Goal: Obtain resource: Obtain resource

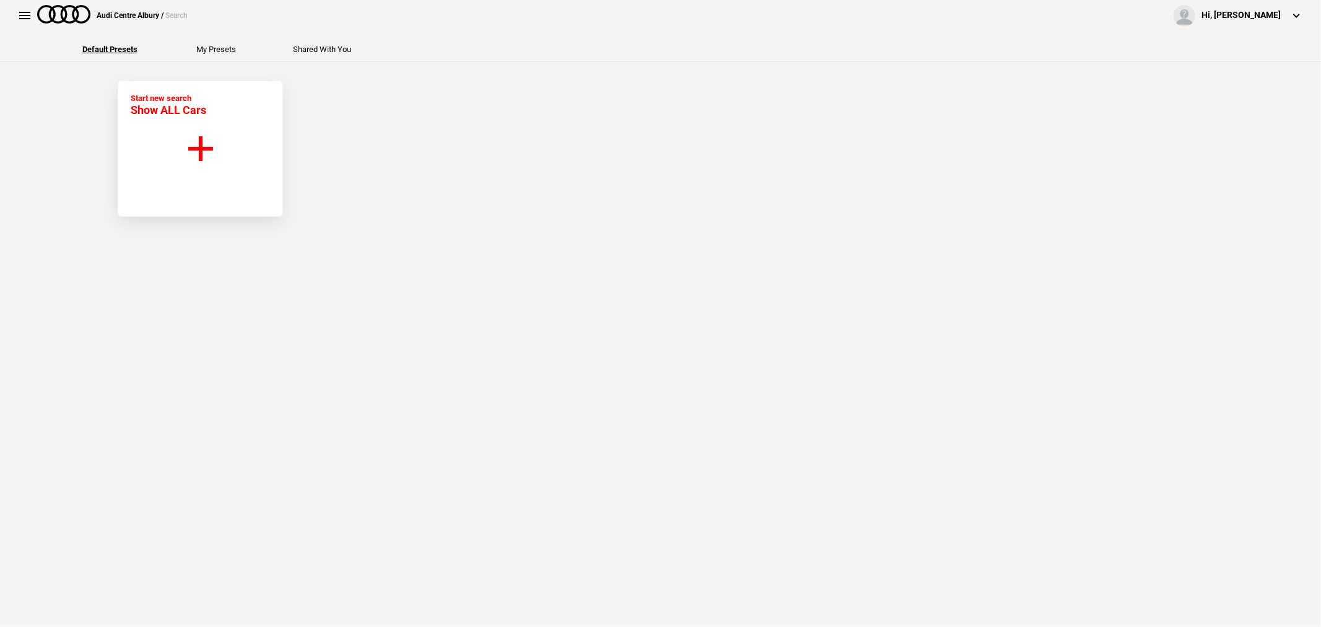
click at [206, 114] on button "Start new search Show ALL Cars" at bounding box center [200, 149] width 165 height 136
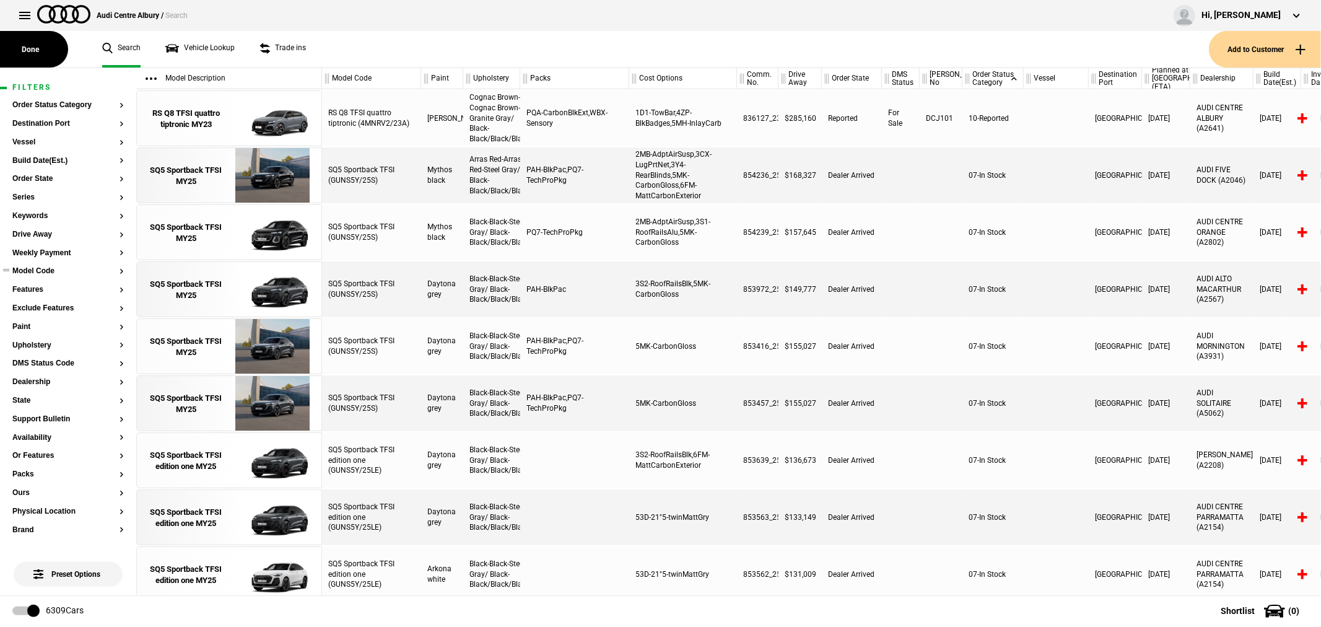
click at [46, 274] on button "Model Code" at bounding box center [67, 271] width 111 height 9
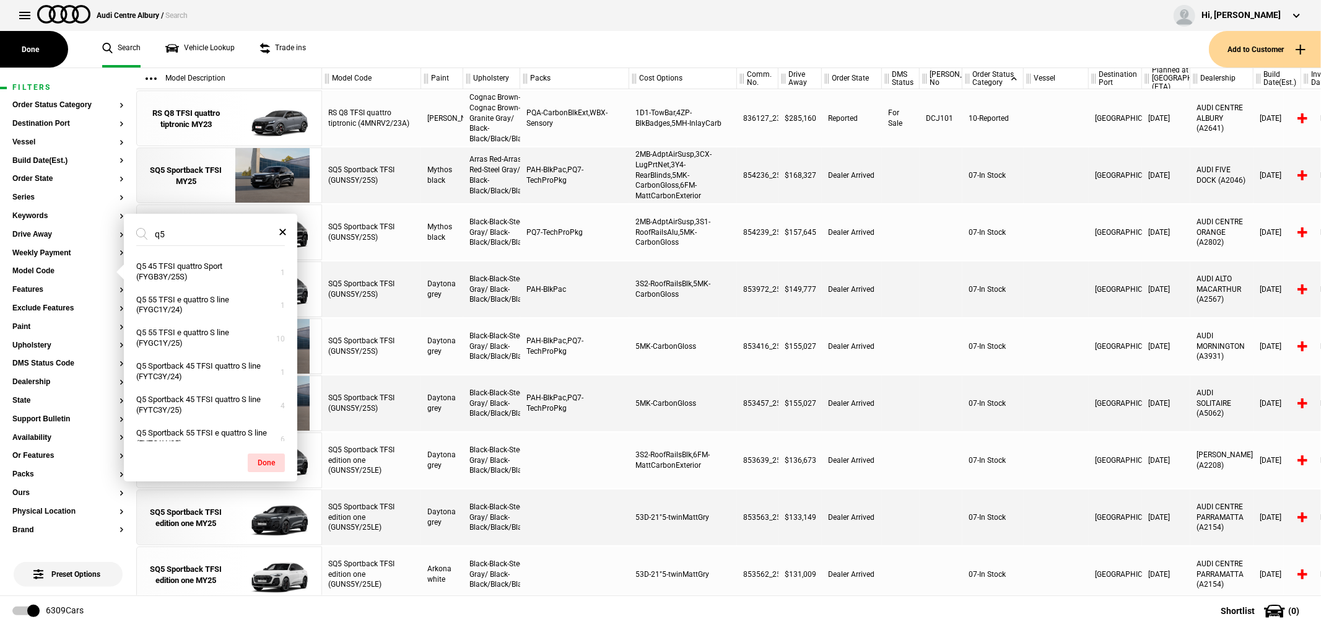
type input "q"
type input "q5"
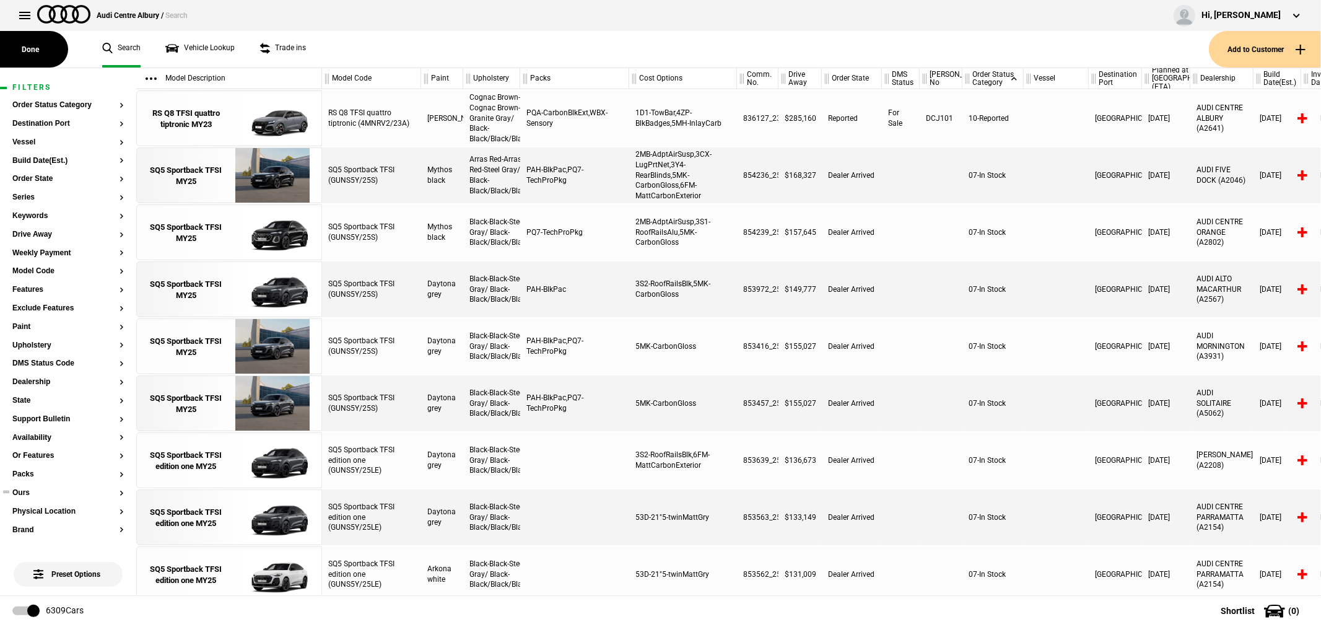
click at [27, 494] on button "Ours" at bounding box center [67, 493] width 111 height 9
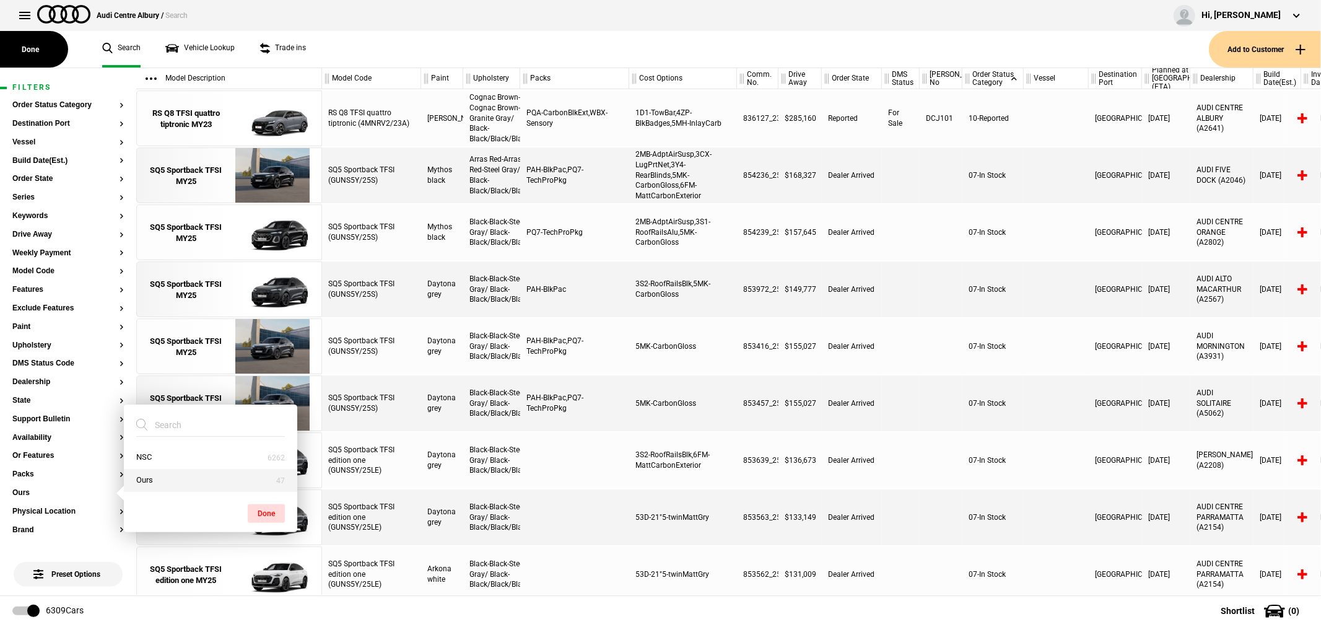
click at [139, 481] on button "Ours" at bounding box center [210, 480] width 173 height 23
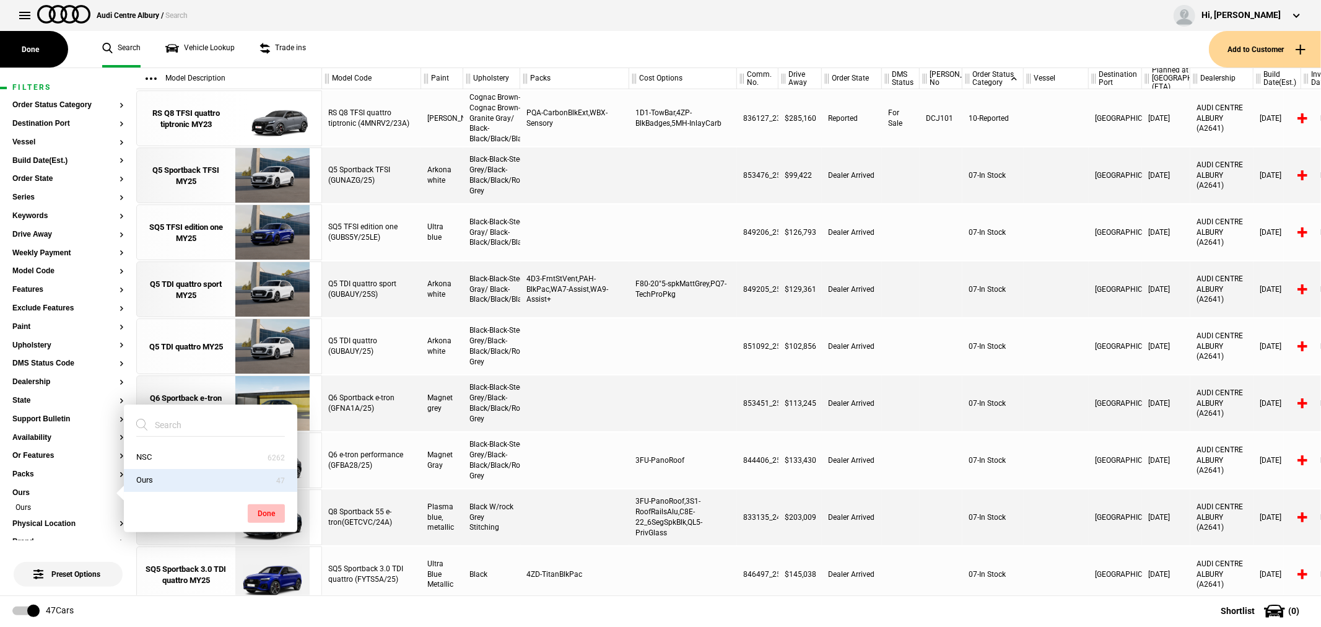
click at [259, 514] on button "Done" at bounding box center [266, 513] width 37 height 19
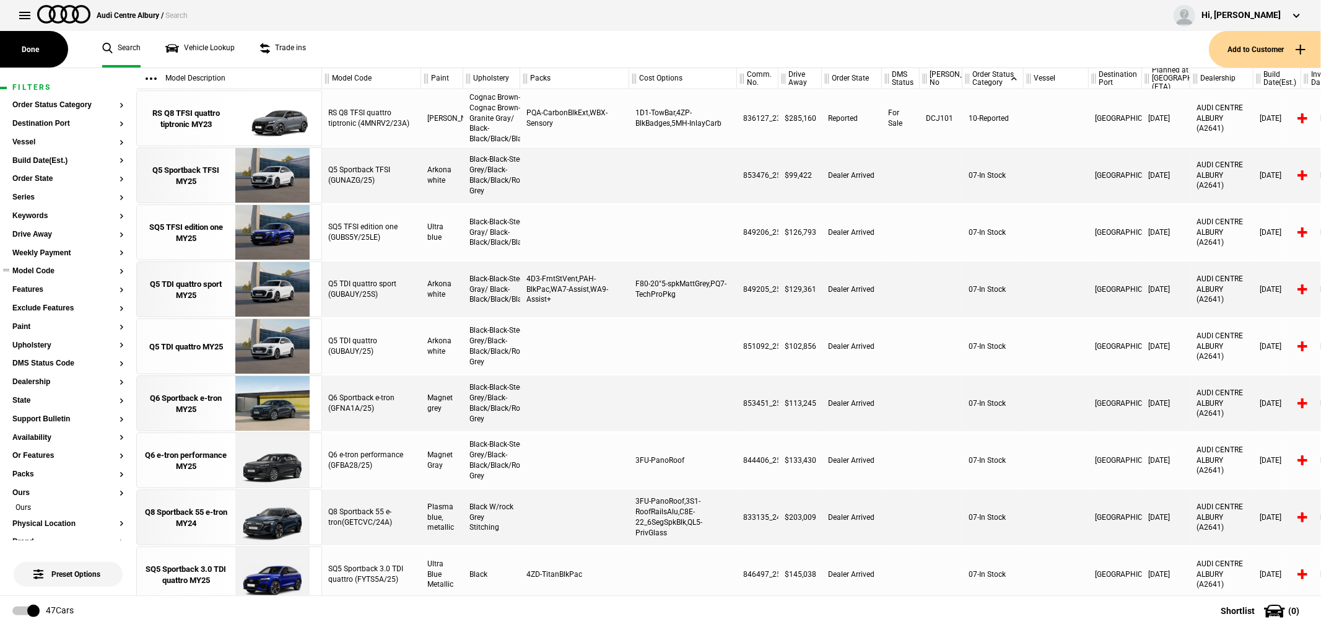
click at [41, 270] on button "Model Code" at bounding box center [67, 271] width 111 height 9
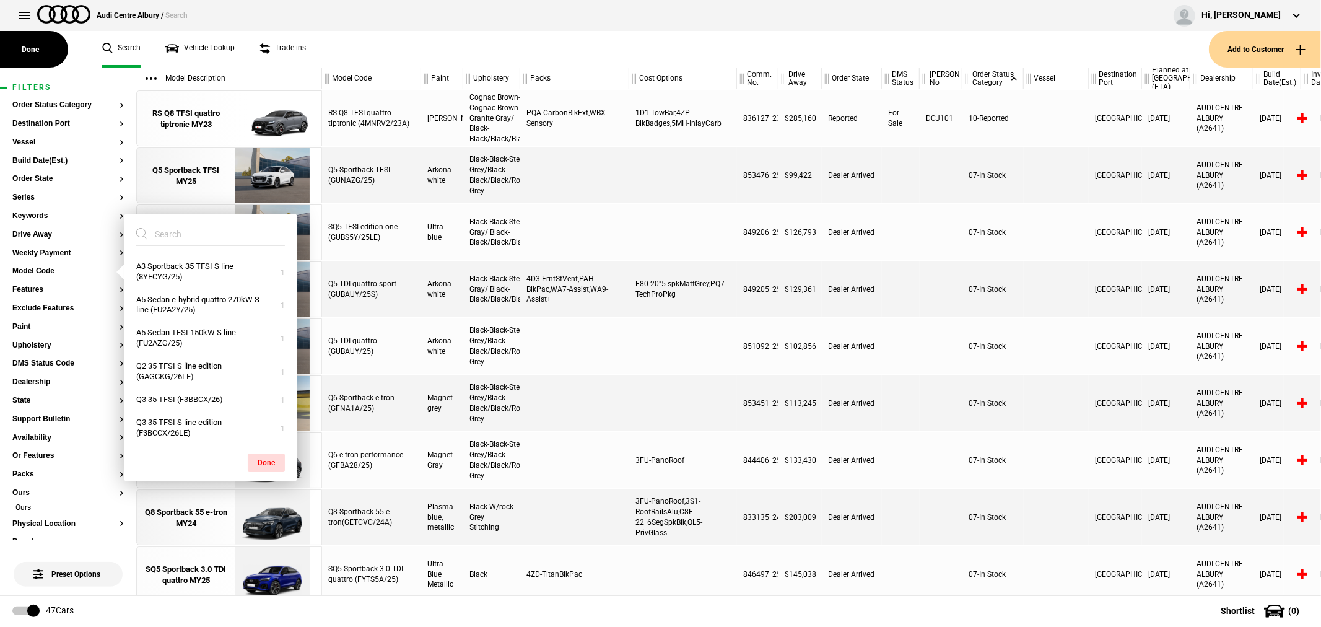
click at [186, 237] on input "search" at bounding box center [203, 234] width 134 height 22
type input "q5"
click at [212, 270] on button "Q5 Sportback TDI quattro (GUNAUY/25)" at bounding box center [210, 271] width 173 height 33
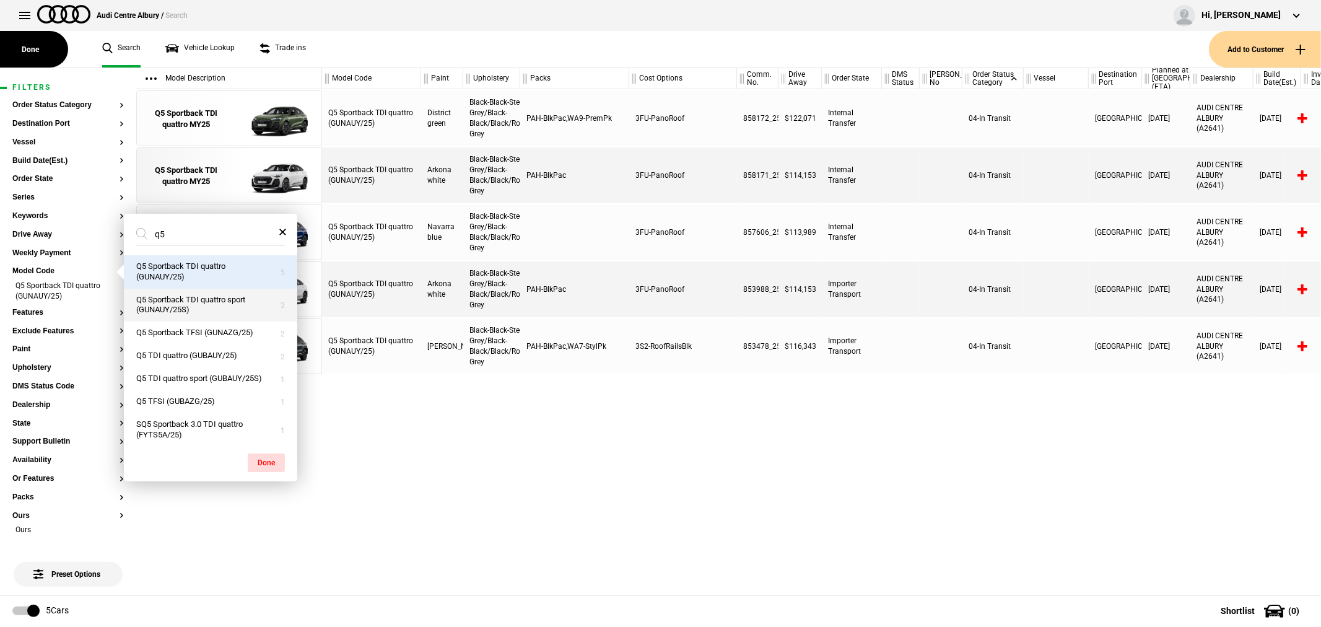
click at [206, 301] on button "Q5 Sportback TDI quattro sport (GUNAUY/25S)" at bounding box center [210, 305] width 173 height 33
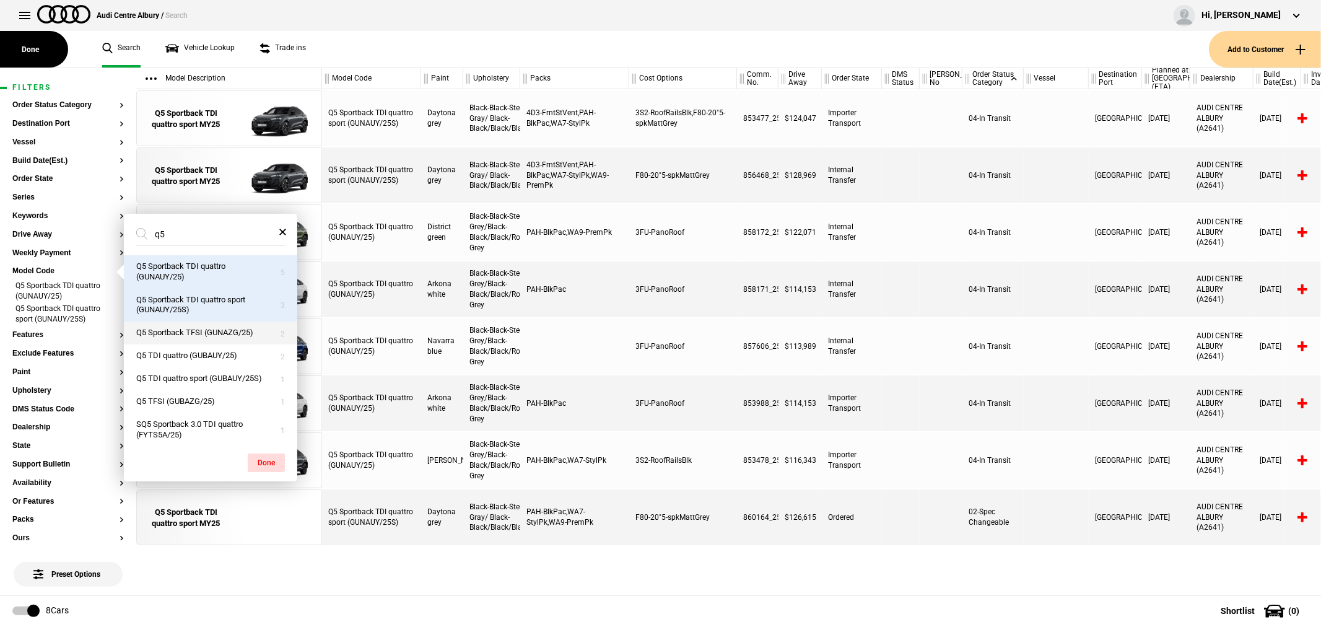
click at [201, 339] on button "Q5 Sportback TFSI (GUNAZG/25)" at bounding box center [210, 332] width 173 height 23
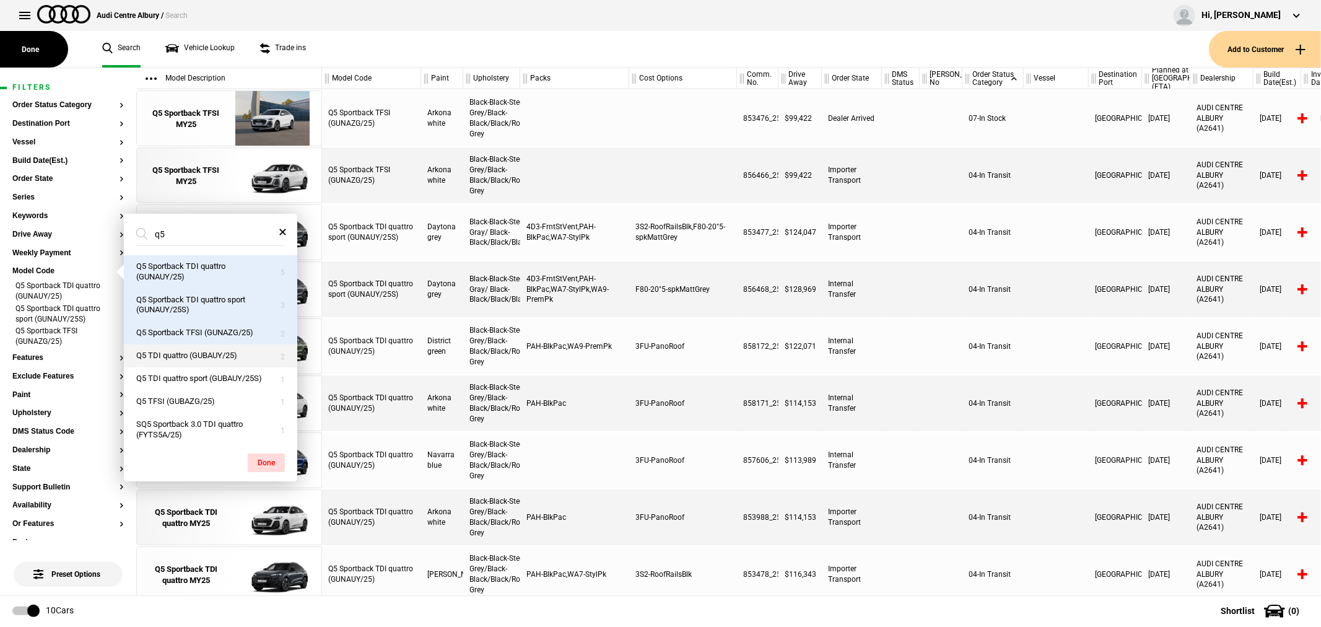
click at [199, 363] on button "Q5 TDI quattro (GUBAUY/25)" at bounding box center [210, 355] width 173 height 23
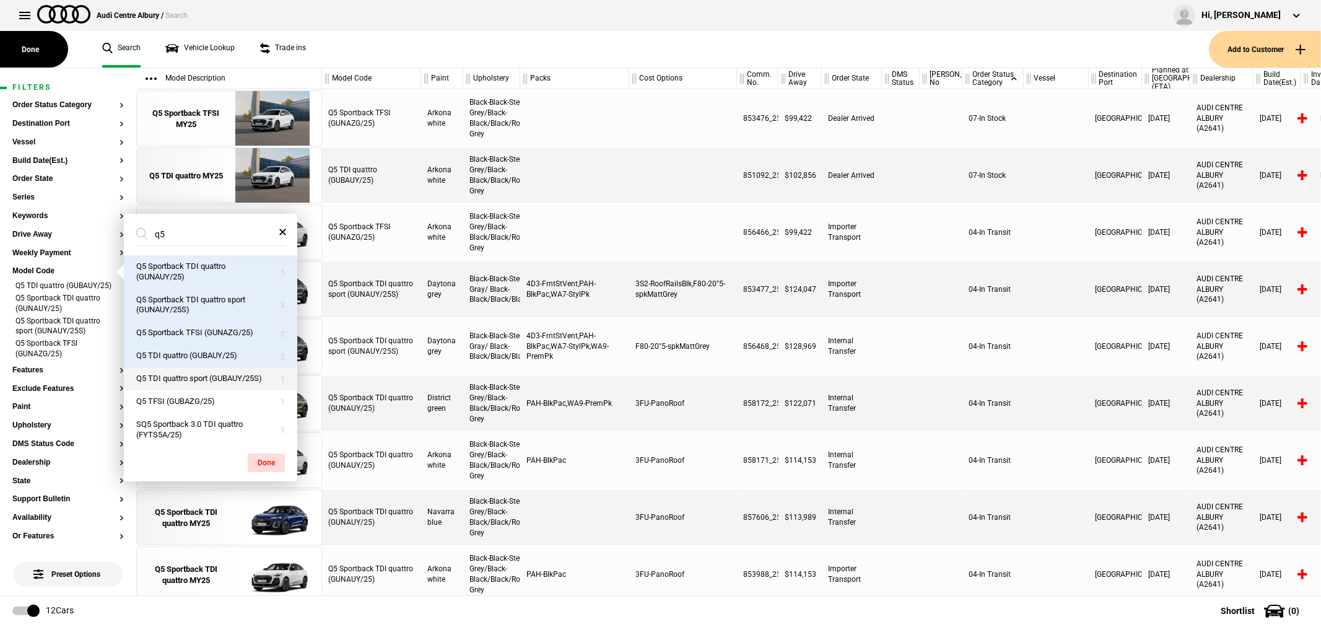
click at [194, 390] on button "Q5 TDI quattro sport (GUBAUY/25S)" at bounding box center [210, 378] width 173 height 23
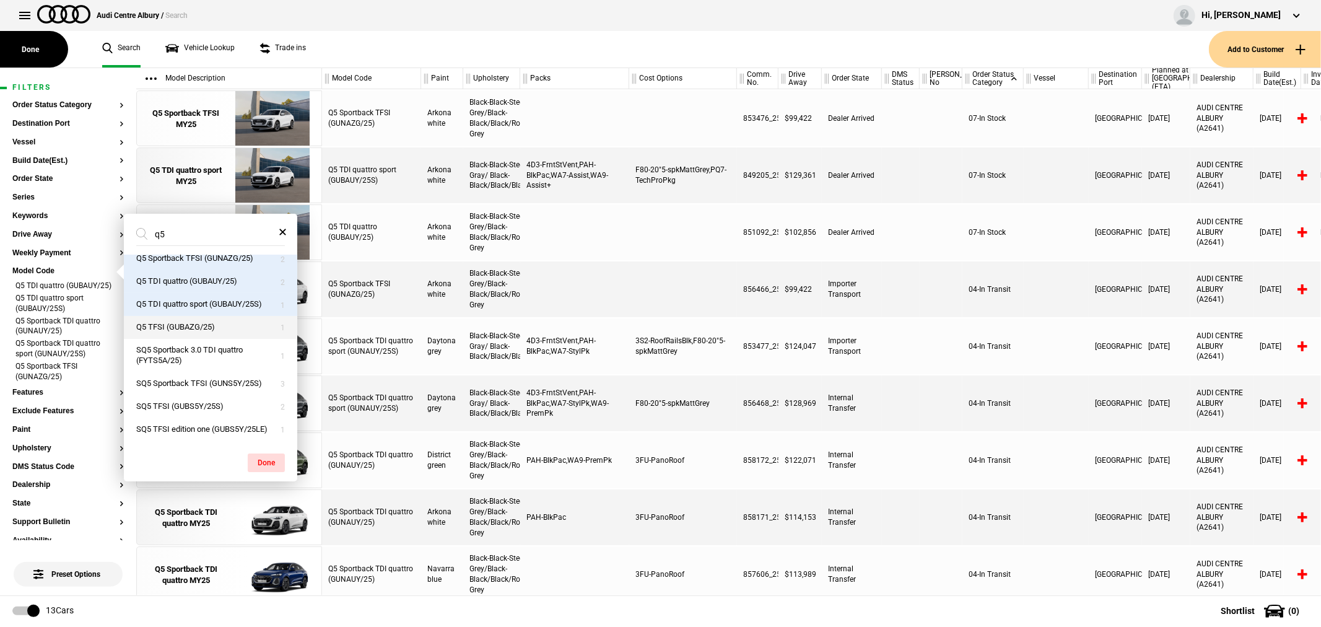
scroll to position [105, 0]
click at [227, 316] on button "Q5 TFSI (GUBAZG/25)" at bounding box center [210, 327] width 173 height 23
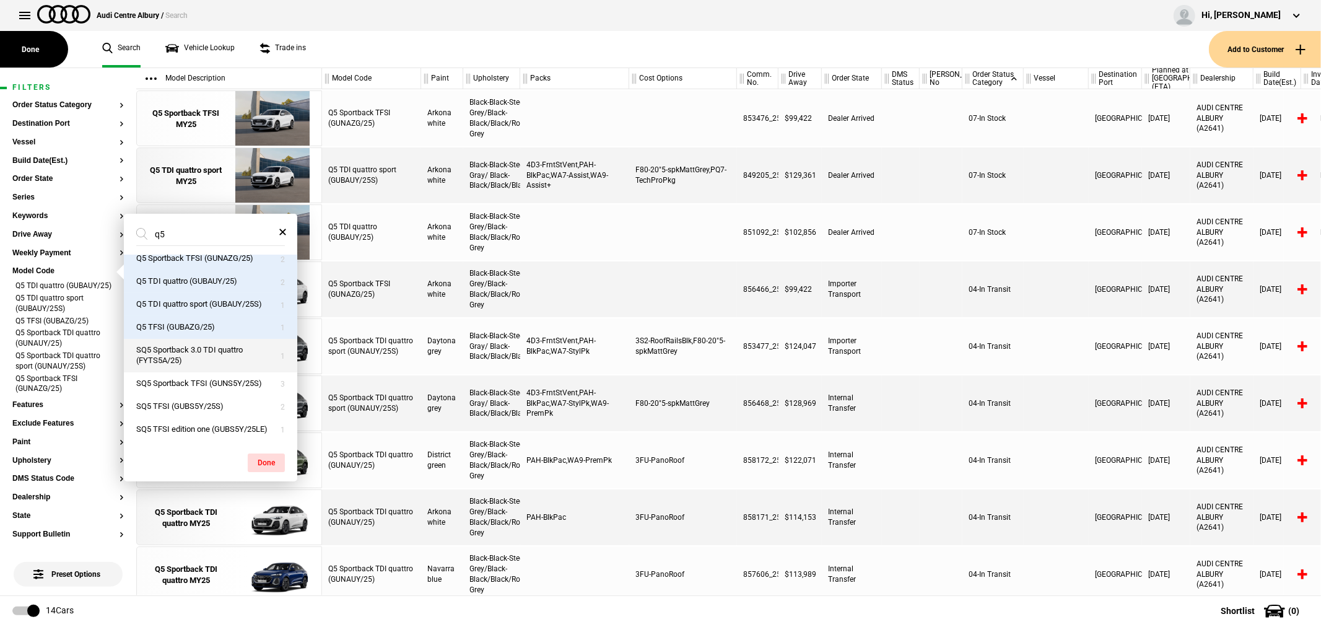
click at [224, 339] on button "SQ5 Sportback 3.0 TDI quattro (FYTS5A/25)" at bounding box center [210, 355] width 173 height 33
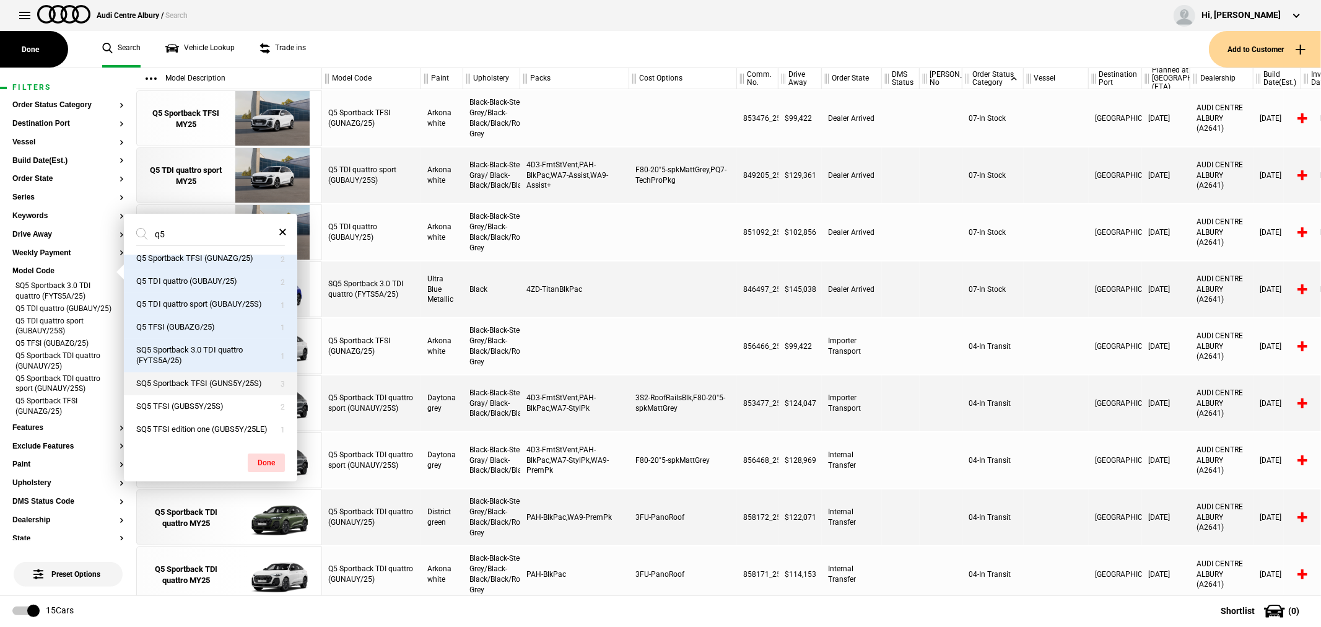
click at [206, 372] on button "SQ5 Sportback TFSI (GUNS5Y/25S)" at bounding box center [210, 383] width 173 height 23
click at [201, 395] on button "SQ5 TFSI (GUBS5Y/25S)" at bounding box center [210, 406] width 173 height 23
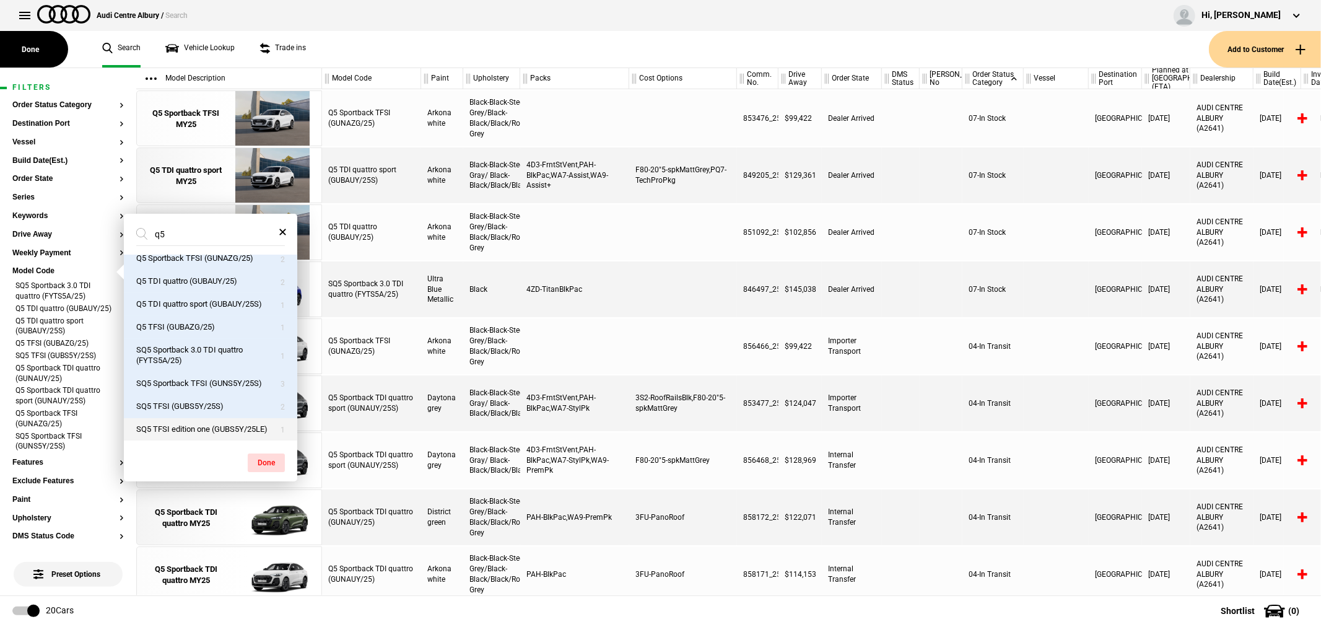
click at [194, 432] on button "SQ5 TFSI edition one (GUBS5Y/25LE)" at bounding box center [210, 429] width 173 height 23
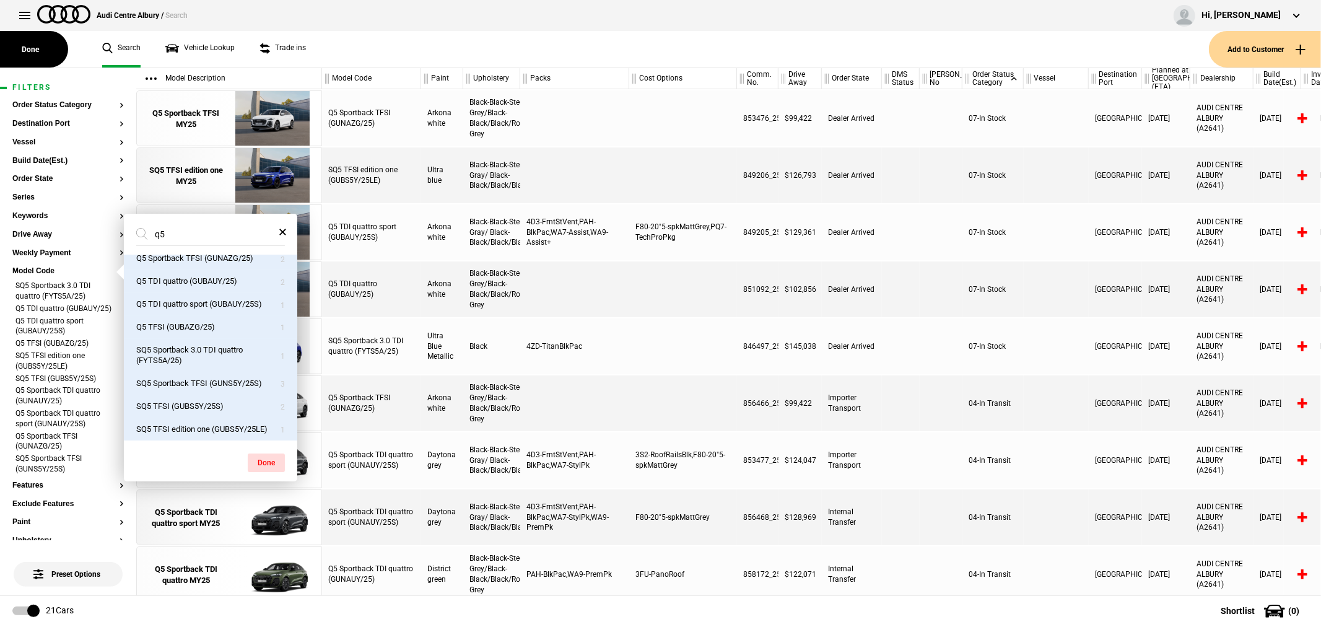
click at [380, 437] on div "Q5 Sportback TDI quattro sport (GUNAUY/25S)" at bounding box center [371, 460] width 99 height 56
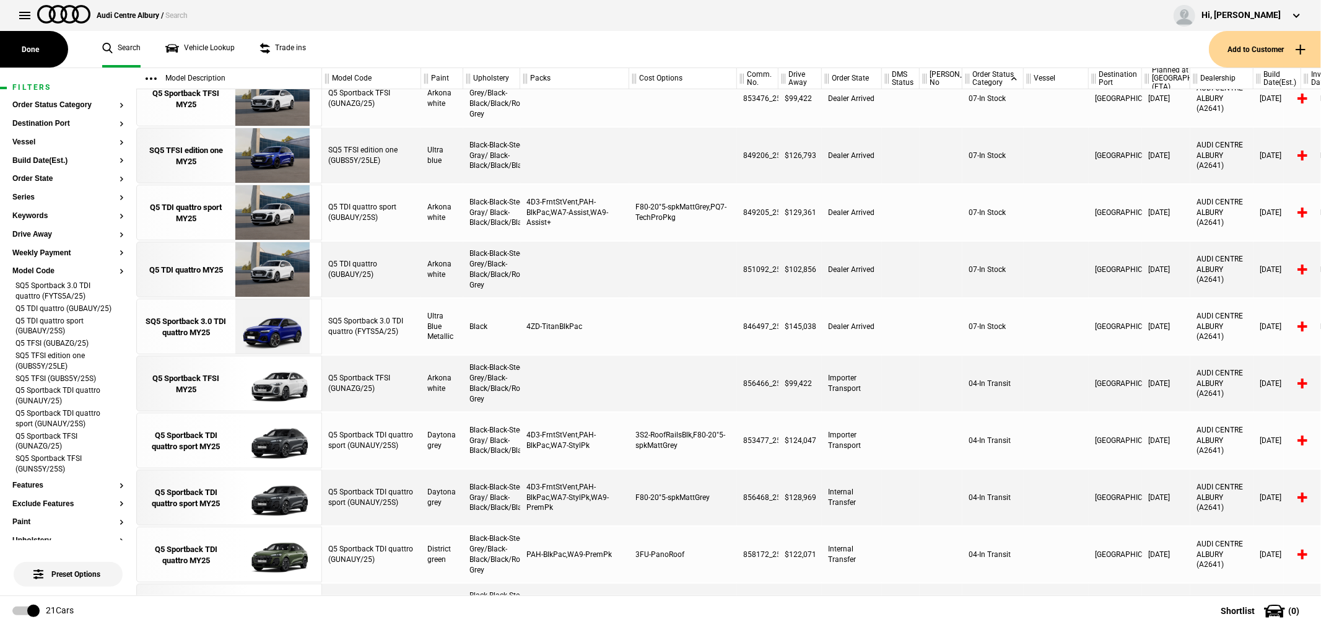
scroll to position [0, 0]
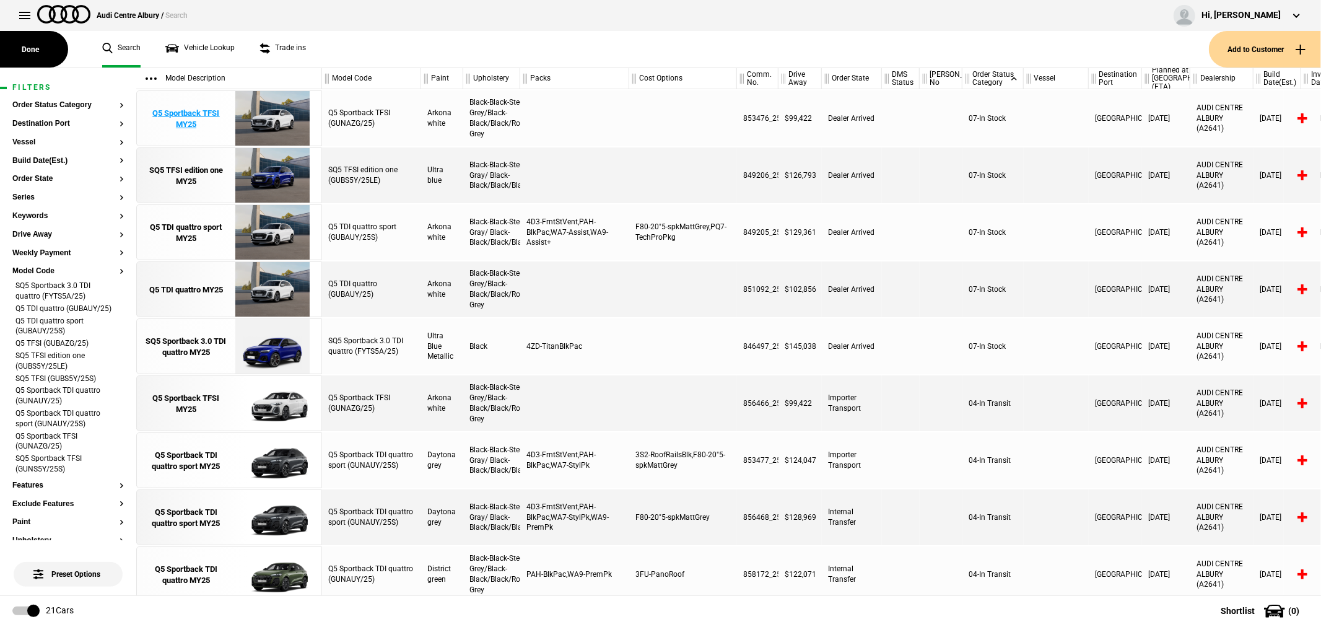
click at [173, 118] on div "Q5 Sportback TFSI MY25" at bounding box center [186, 119] width 86 height 22
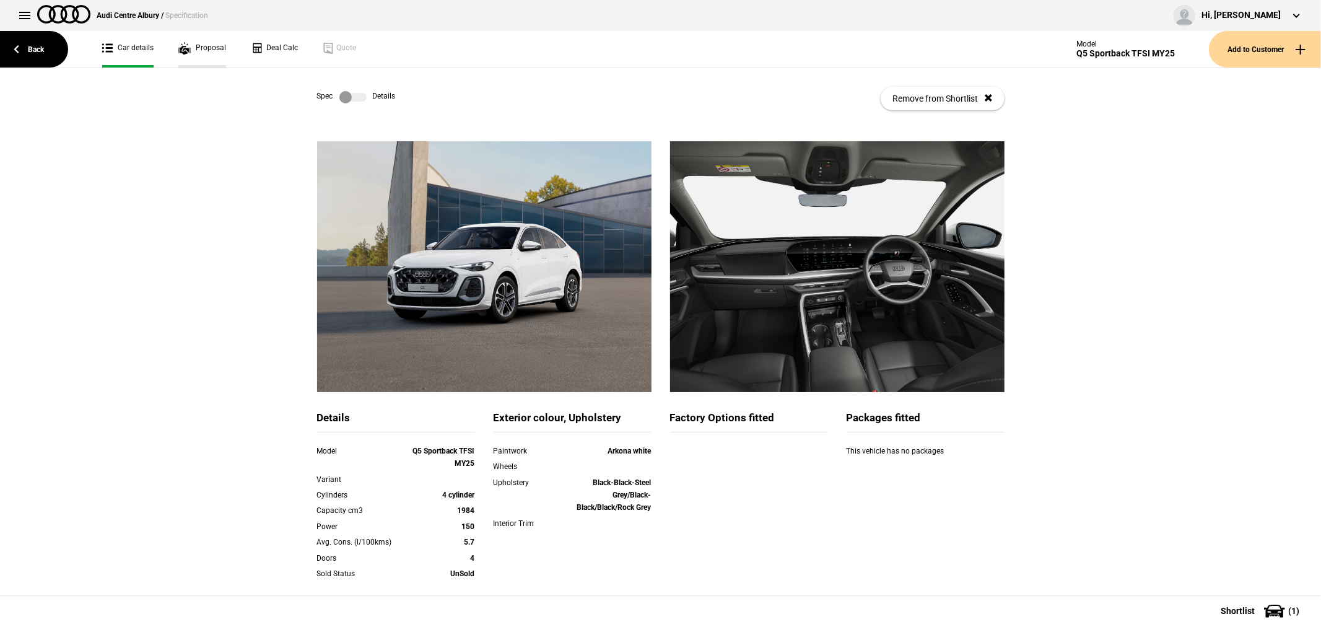
click at [208, 46] on link "Proposal" at bounding box center [202, 49] width 48 height 37
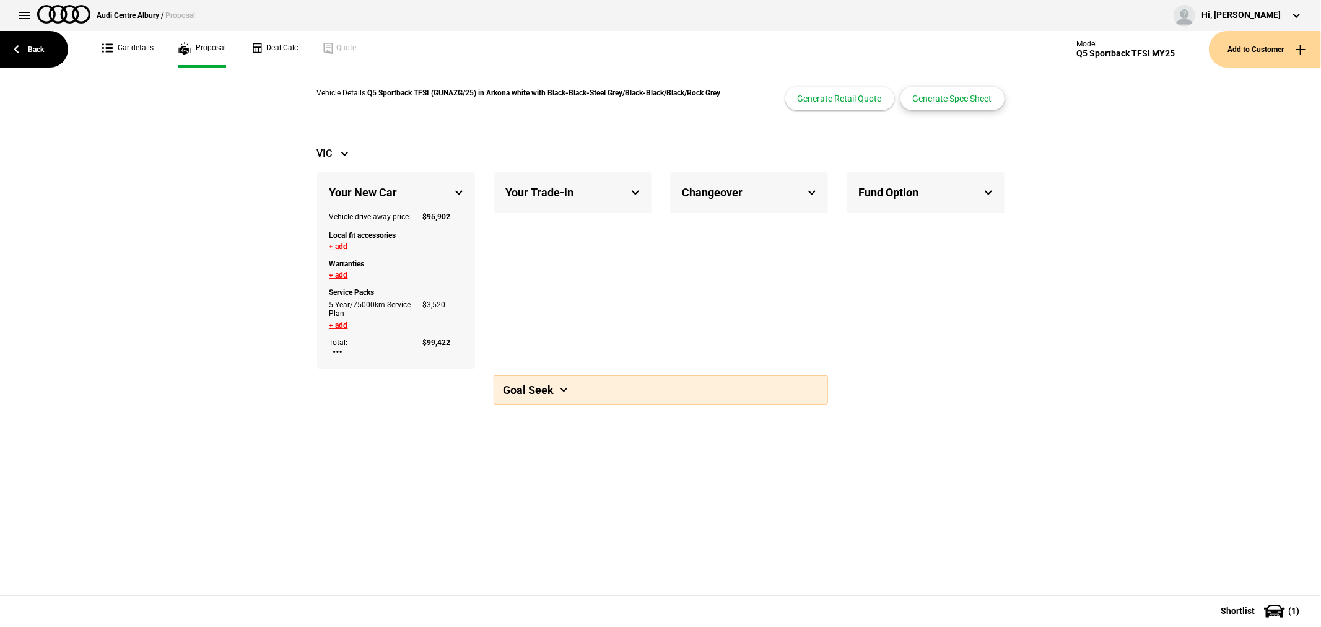
click at [940, 105] on button "Generate Spec Sheet" at bounding box center [952, 99] width 104 height 24
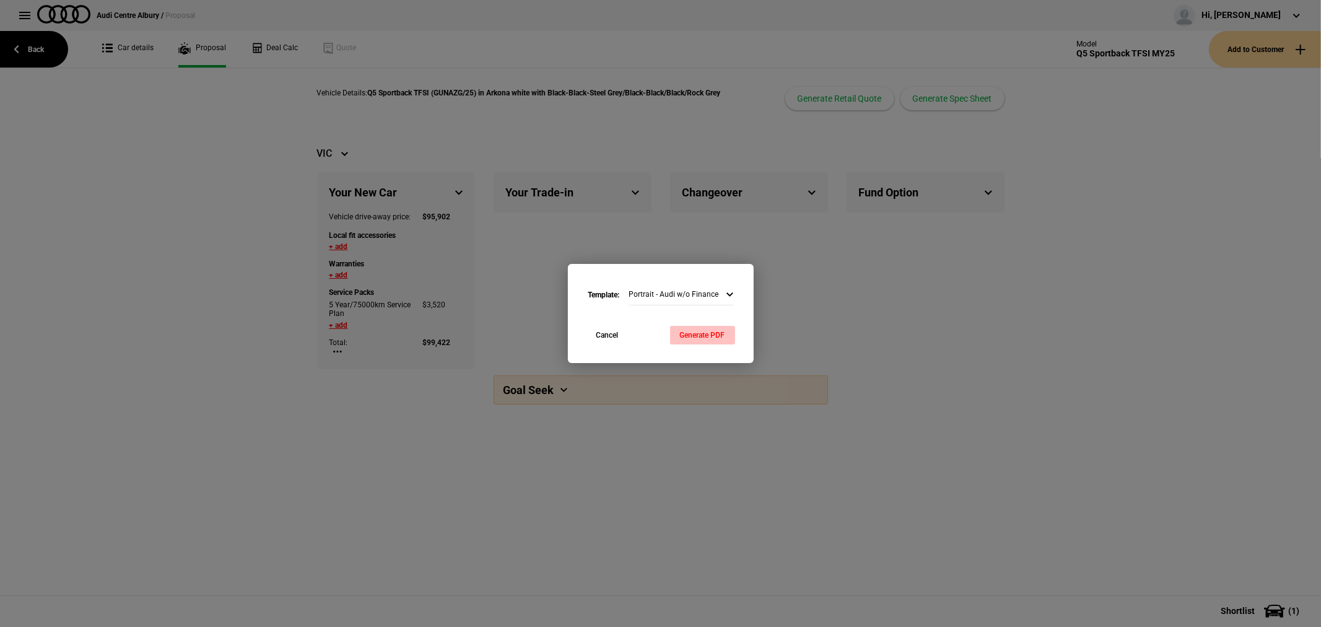
click at [706, 336] on button "Generate PDF" at bounding box center [702, 335] width 65 height 19
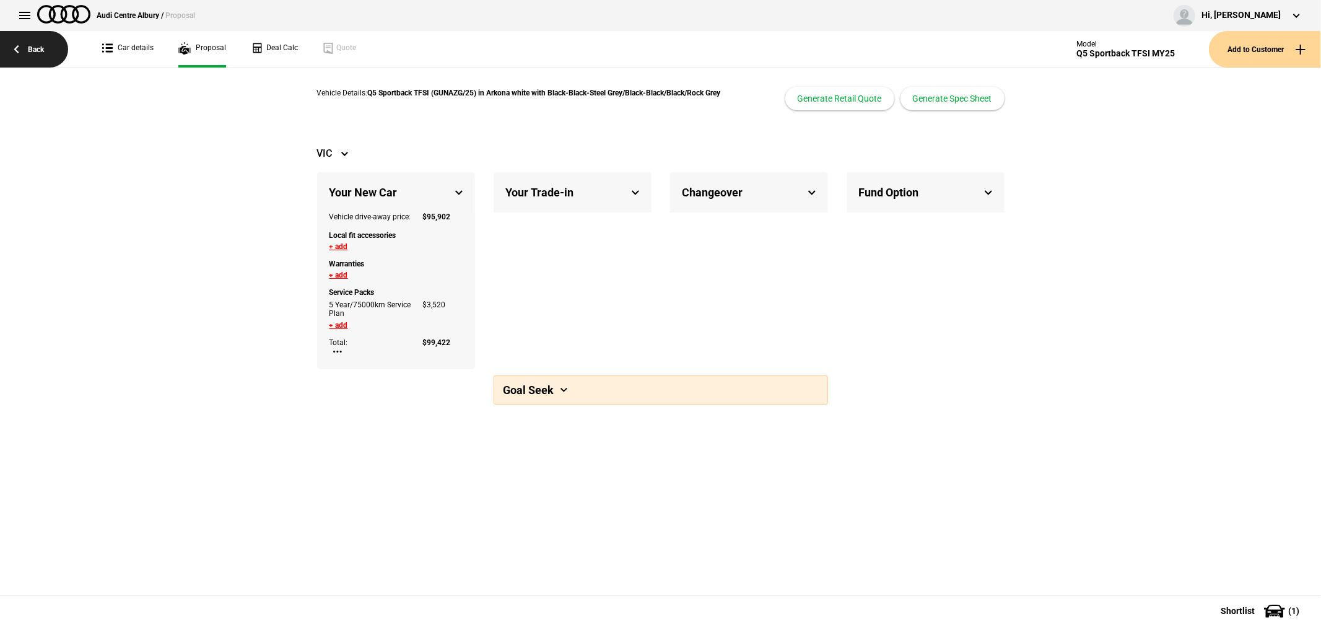
click at [26, 50] on link "Back" at bounding box center [34, 49] width 68 height 37
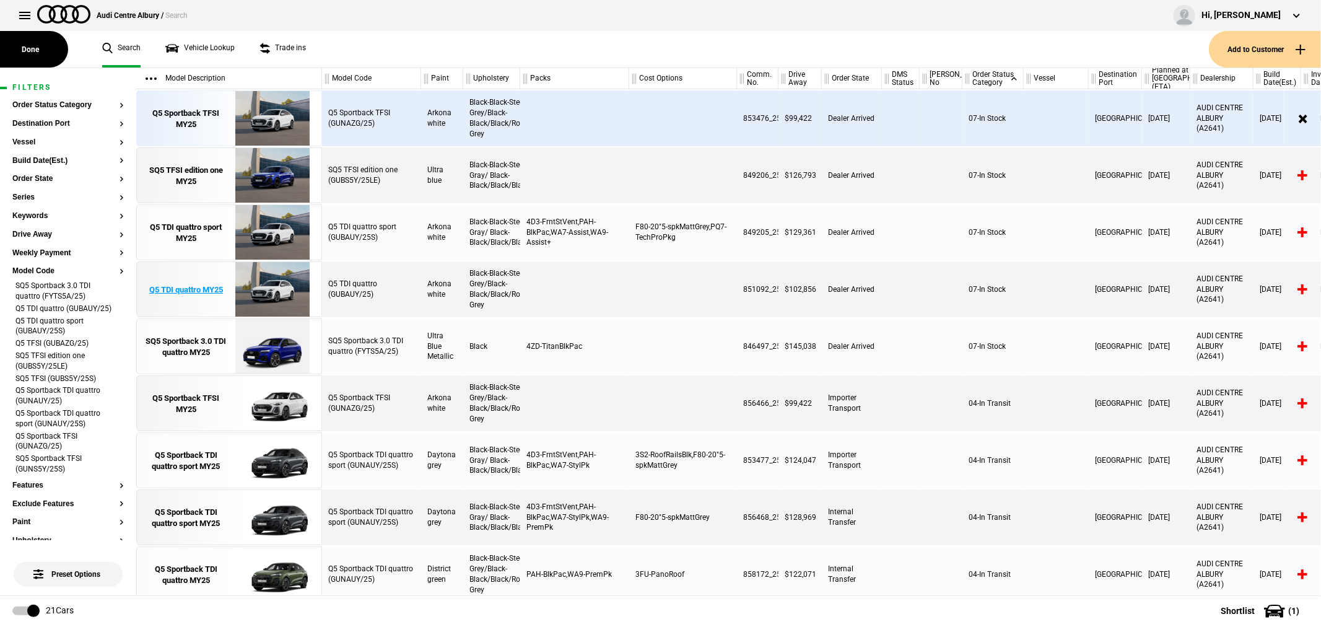
click at [173, 287] on div "Q5 TDI quattro MY25" at bounding box center [186, 289] width 74 height 11
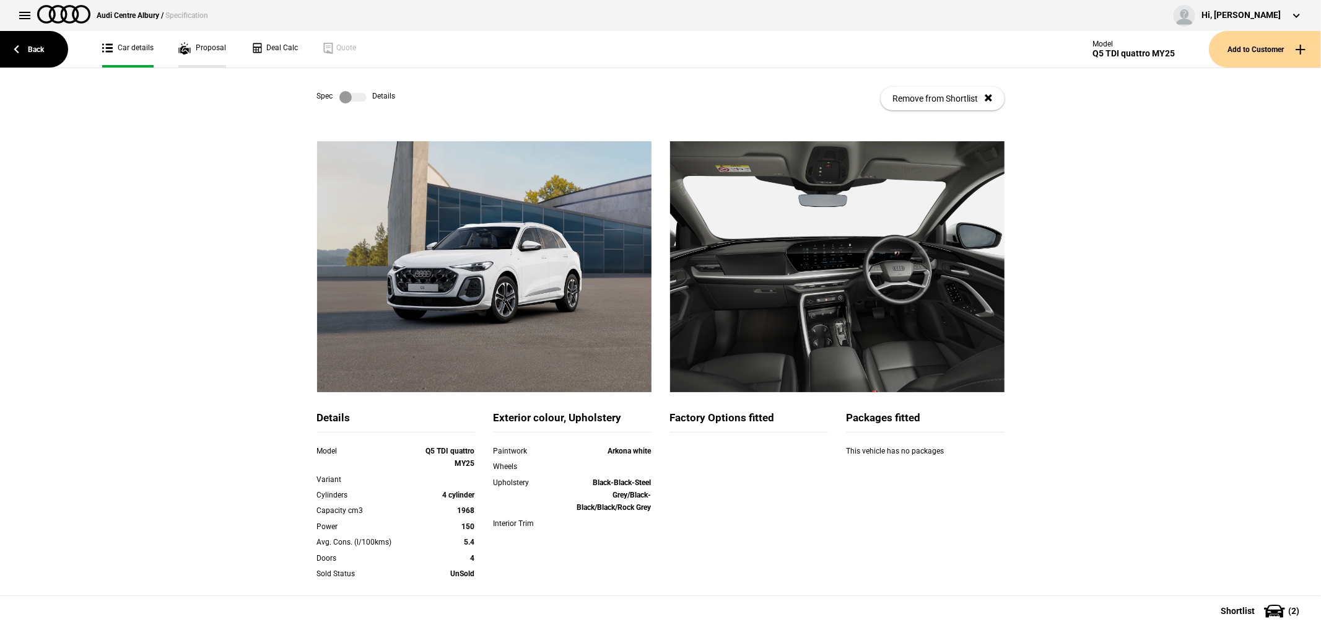
click at [189, 51] on link "Proposal" at bounding box center [202, 49] width 48 height 37
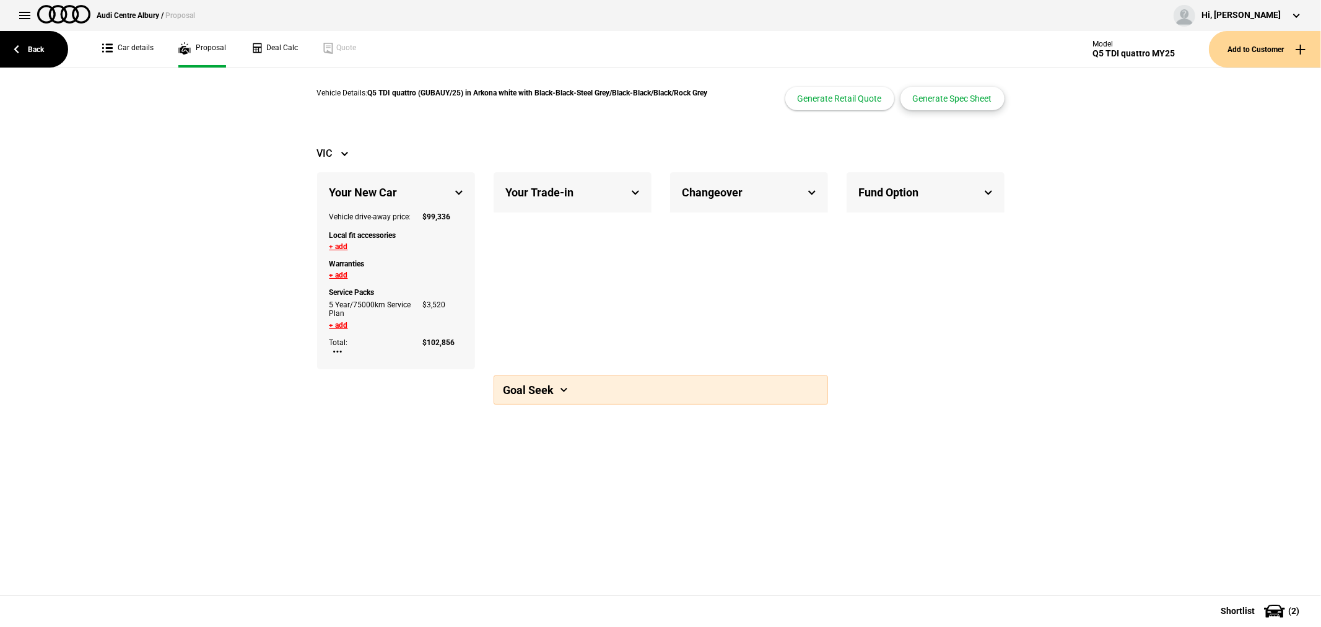
click at [968, 96] on button "Generate Spec Sheet" at bounding box center [952, 99] width 104 height 24
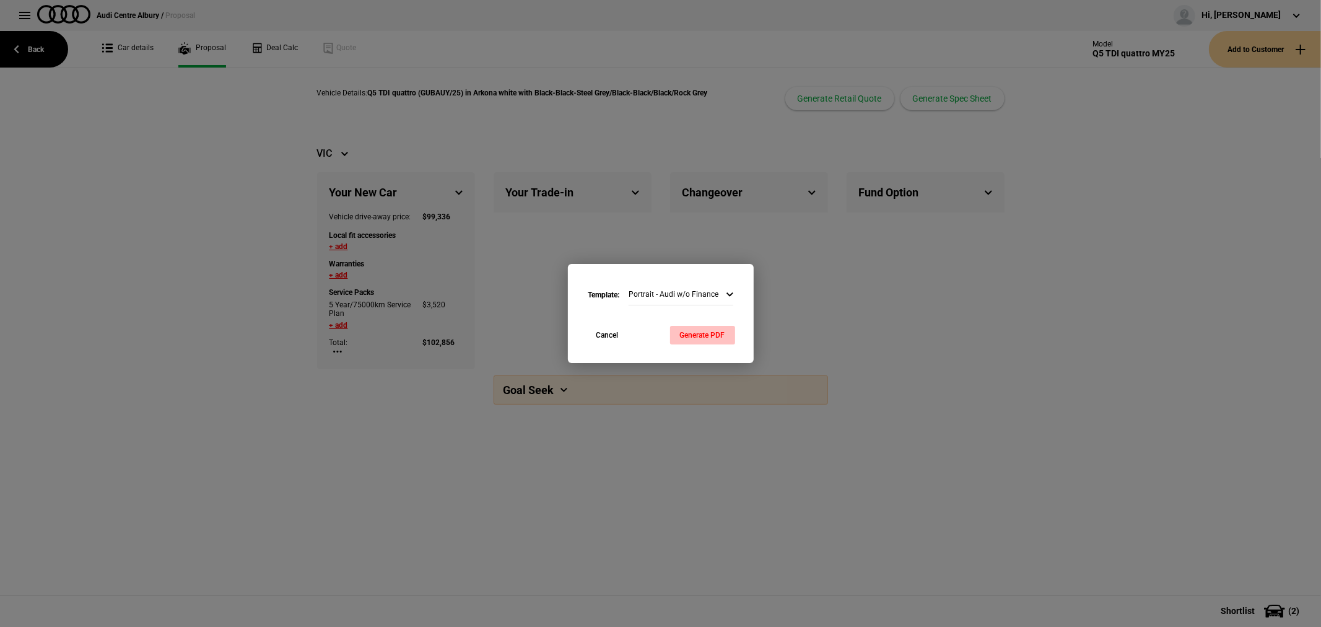
click at [687, 337] on button "Generate PDF" at bounding box center [702, 335] width 65 height 19
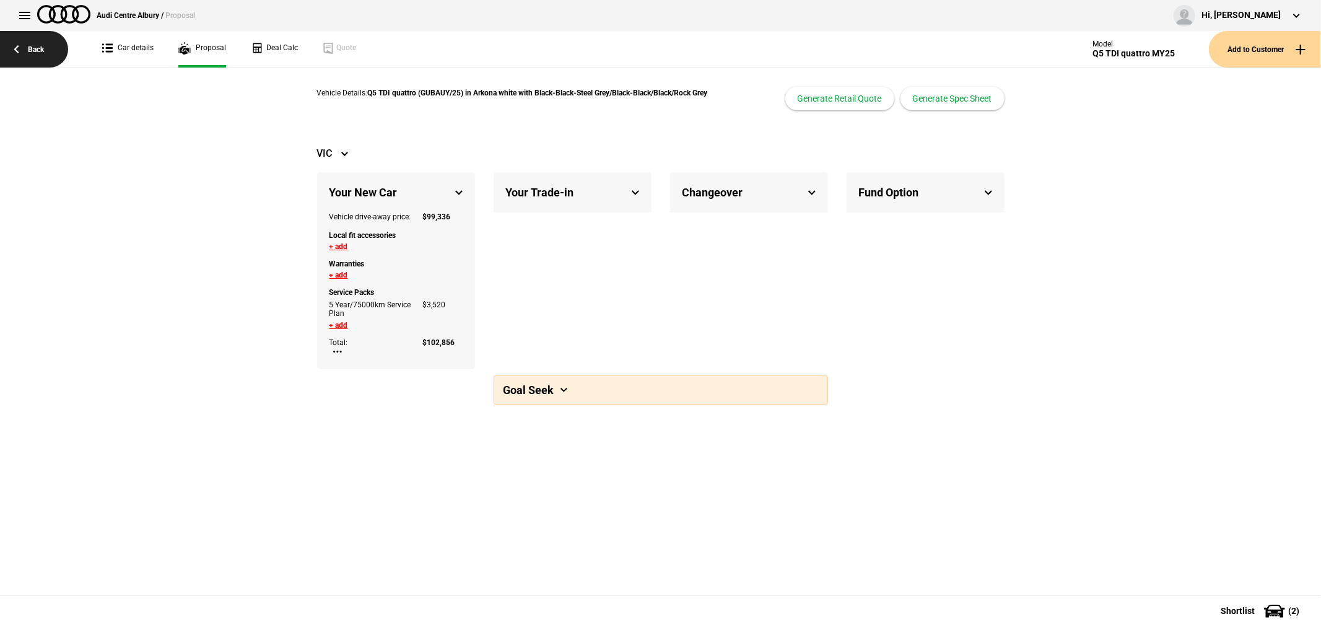
click at [17, 44] on link "Back" at bounding box center [34, 49] width 68 height 37
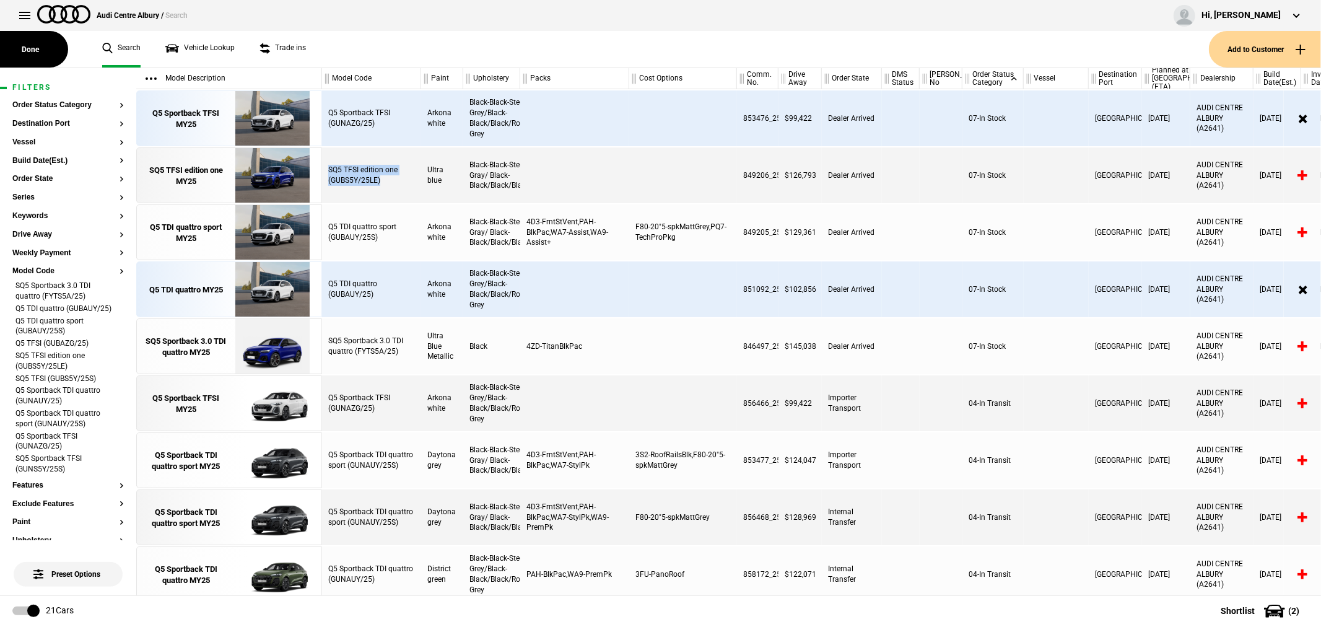
drag, startPoint x: 381, startPoint y: 181, endPoint x: 328, endPoint y: 164, distance: 55.2
click at [328, 164] on div "SQ5 TFSI edition one (GUBS5Y/25LE)" at bounding box center [371, 175] width 99 height 56
click at [362, 168] on div "SQ5 TFSI edition one (GUBS5Y/25LE)" at bounding box center [371, 175] width 99 height 56
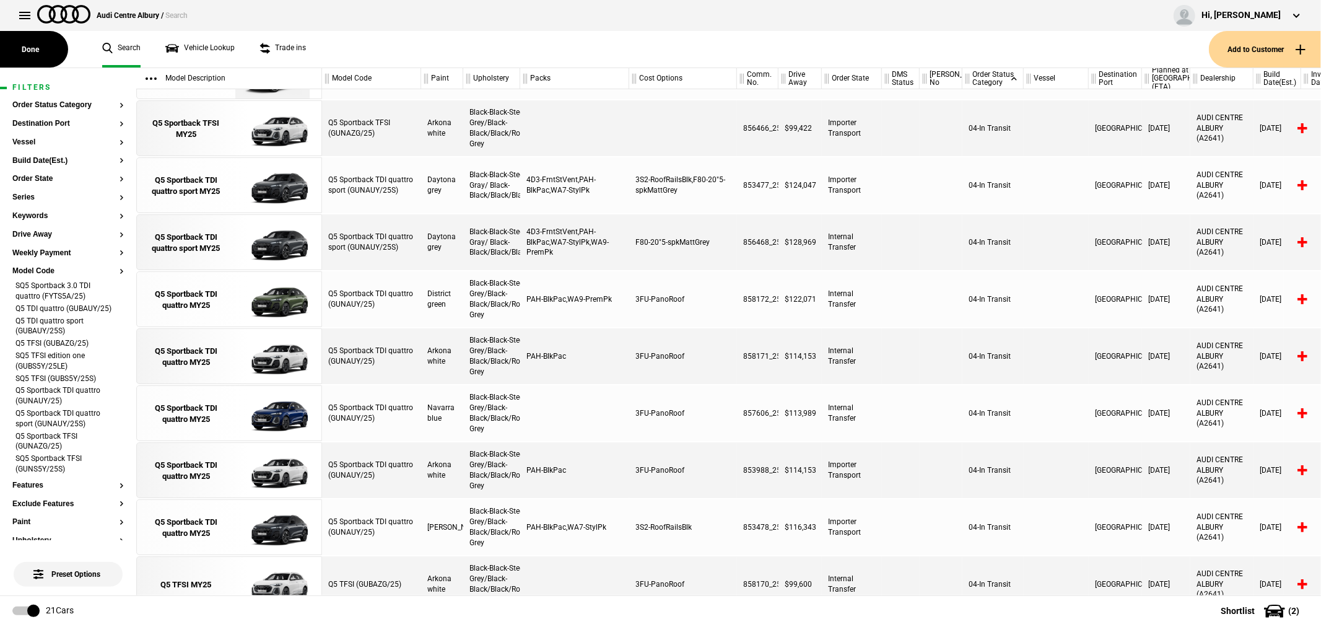
scroll to position [300, 0]
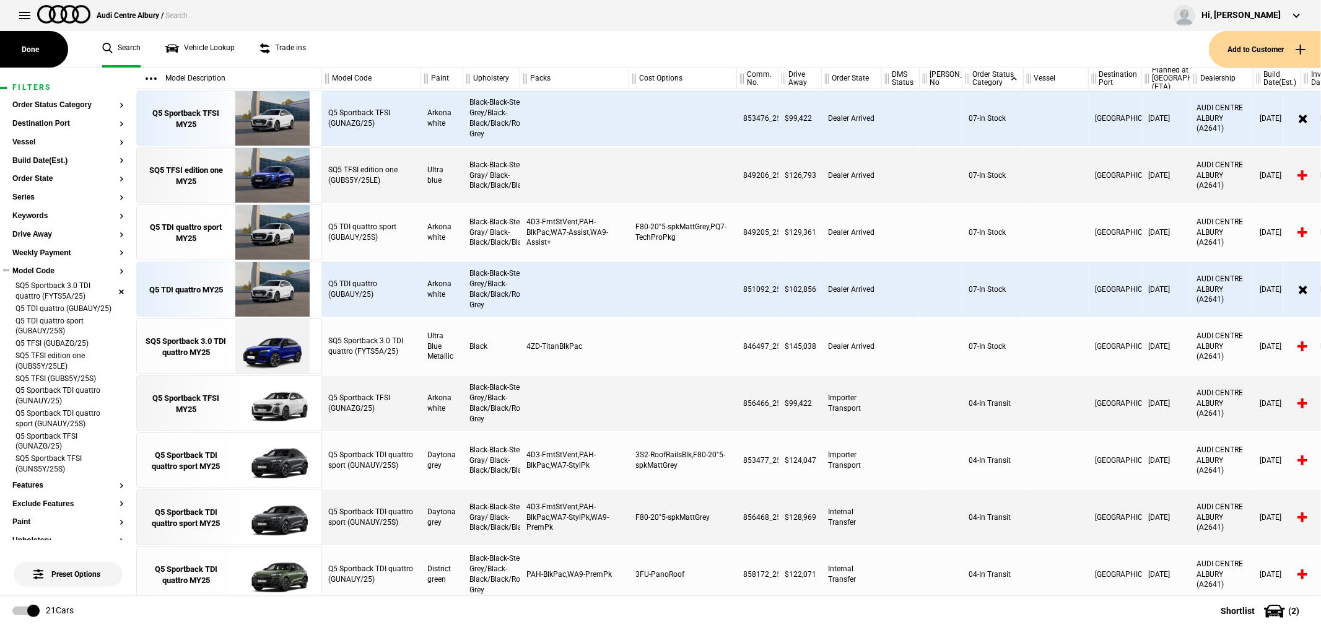
click at [110, 289] on li "SQ5 Sportback 3.0 TDI quattro (FYTS5A/25)" at bounding box center [67, 292] width 111 height 23
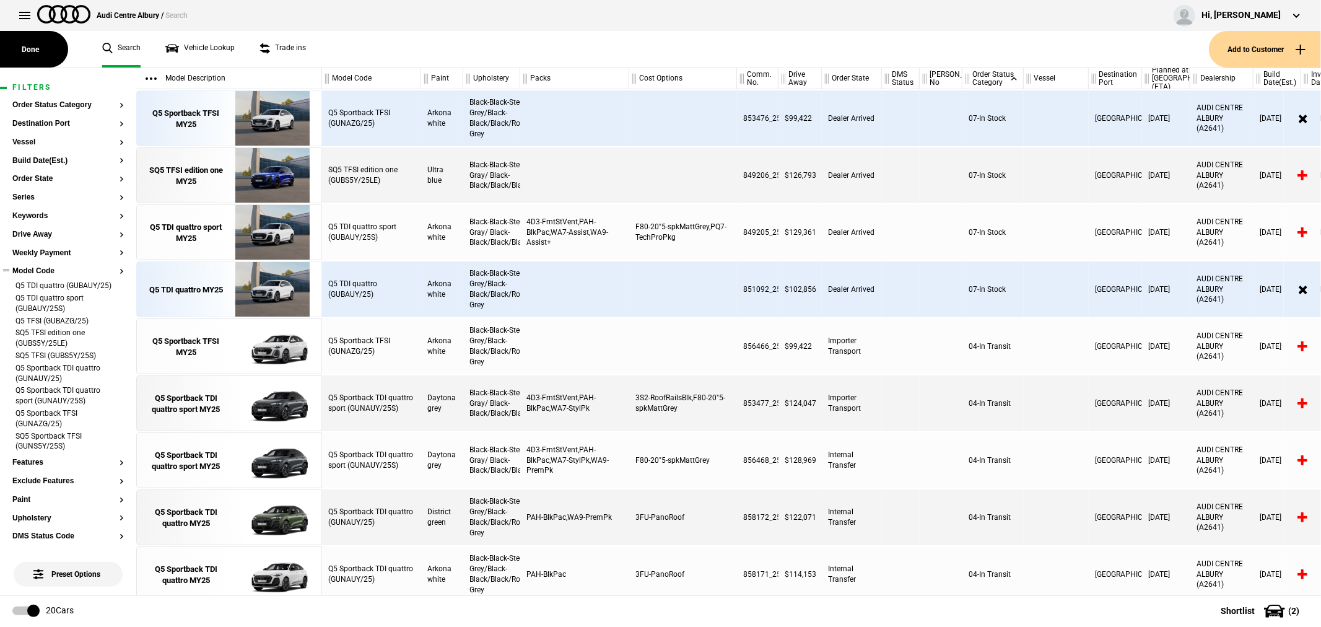
click at [110, 289] on li "Q5 TDI quattro (GUBAUY/25)" at bounding box center [67, 287] width 111 height 12
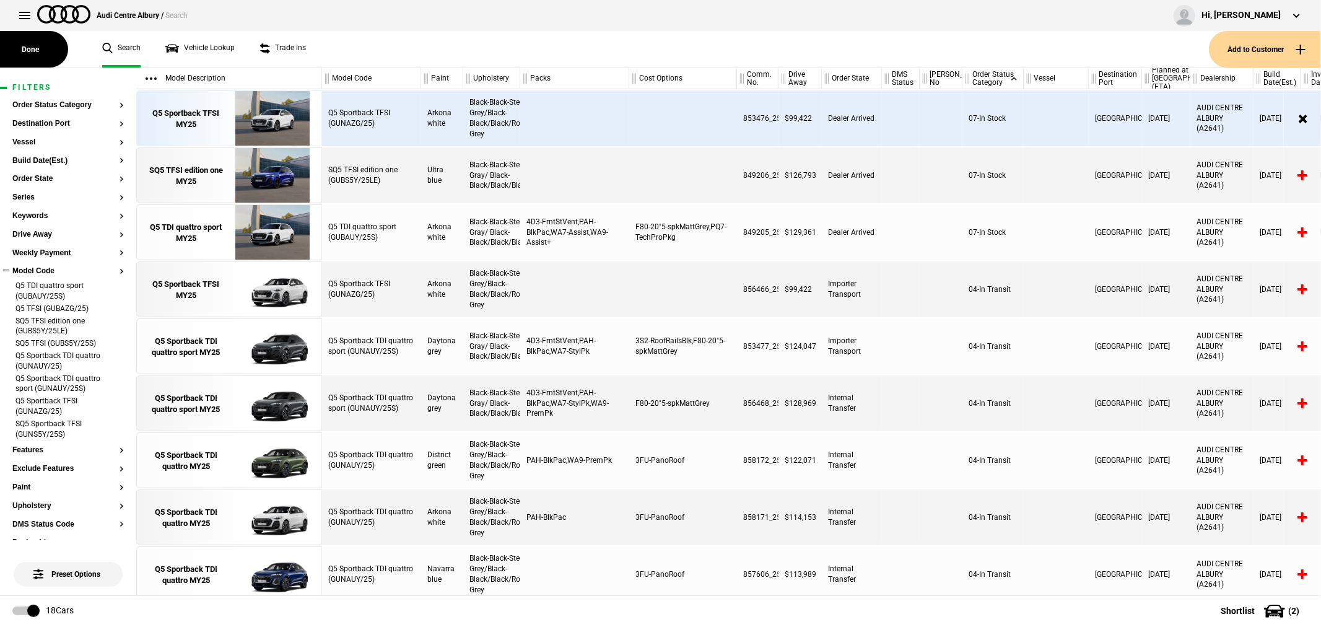
click at [110, 289] on li "Q5 TDI quattro sport (GUBAUY/25S)" at bounding box center [67, 292] width 111 height 23
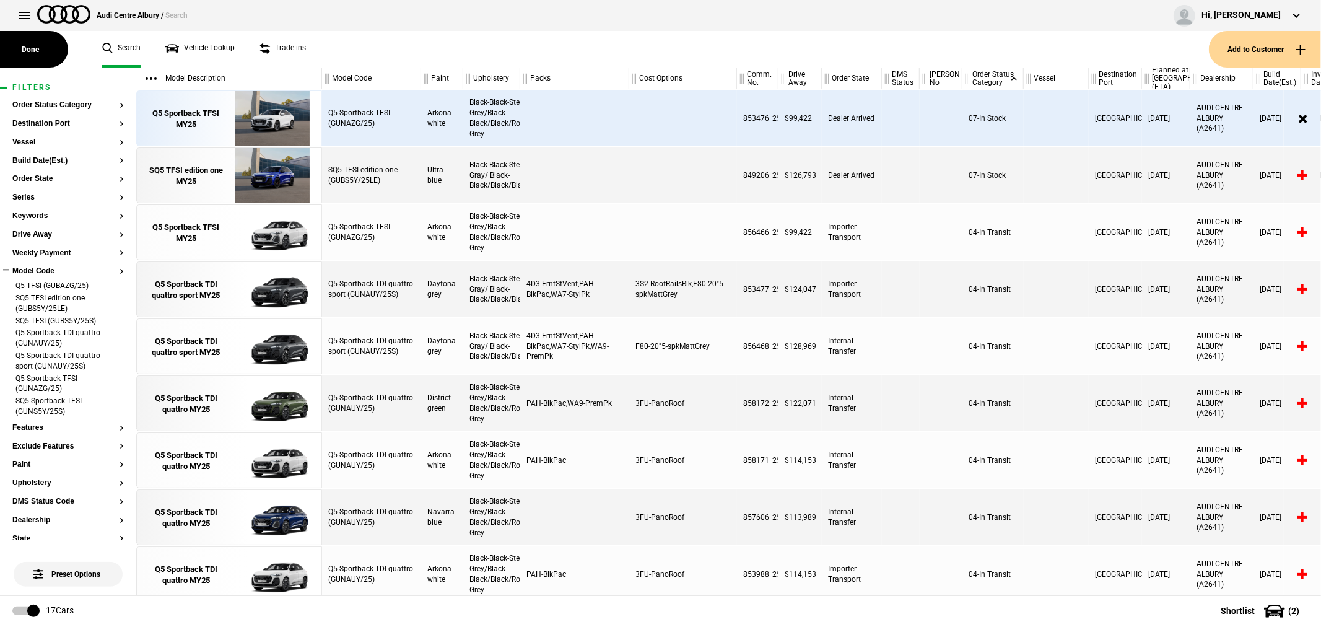
click at [110, 289] on li "Q5 TFSI (GUBAZG/25)" at bounding box center [67, 287] width 111 height 12
click at [110, 289] on li "SQ5 TFSI edition one (GUBS5Y/25LE)" at bounding box center [67, 292] width 111 height 23
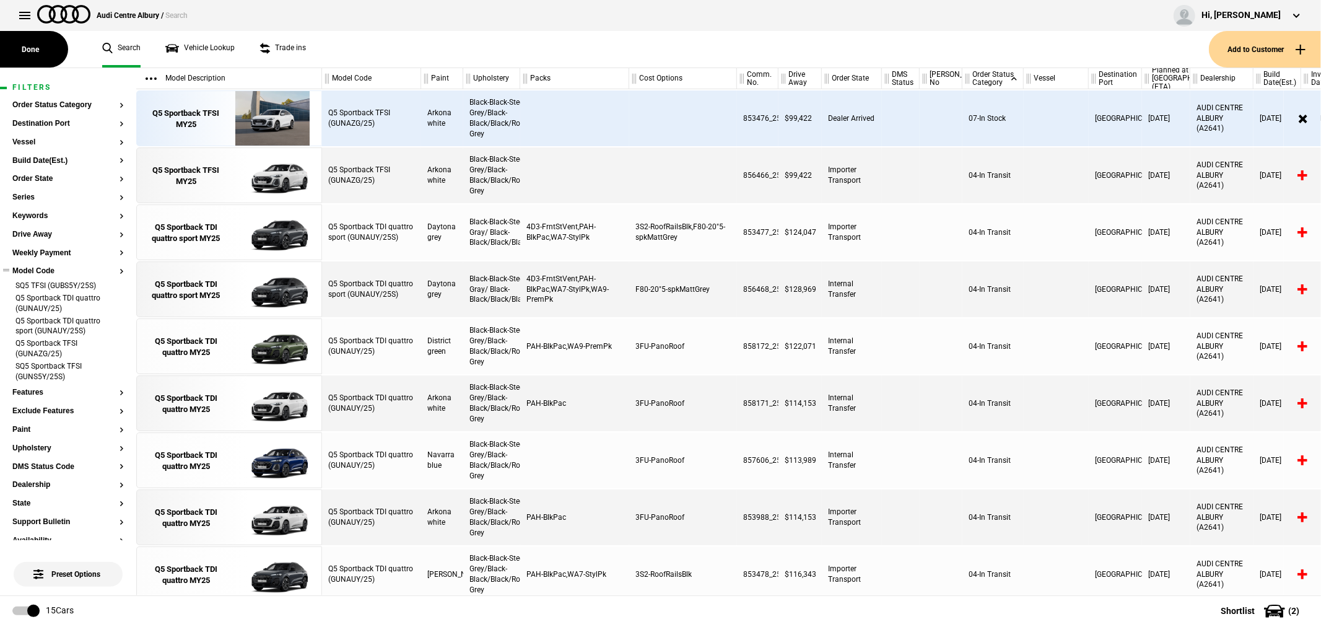
click at [110, 289] on li "SQ5 TFSI (GUBS5Y/25S)" at bounding box center [67, 287] width 111 height 12
click at [110, 289] on li "Q5 Sportback TDI quattro (GUNAUY/25)" at bounding box center [67, 292] width 111 height 23
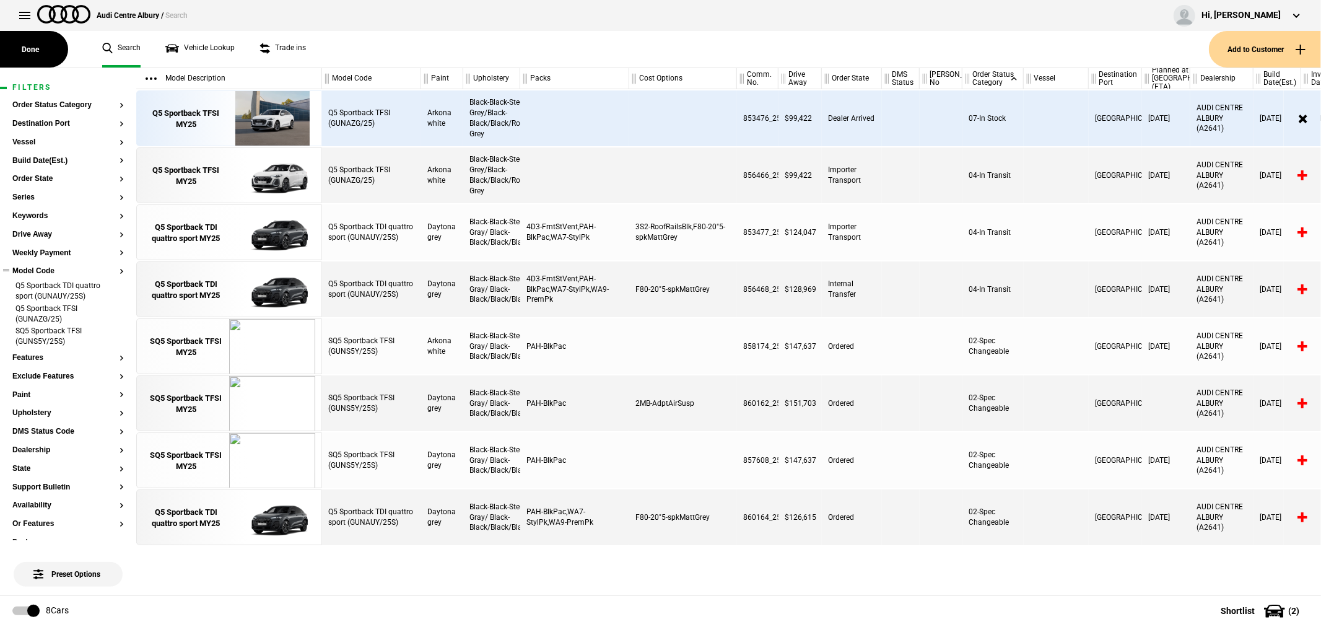
click at [110, 289] on li "Q5 Sportback TDI quattro sport (GUNAUY/25S)" at bounding box center [67, 292] width 111 height 23
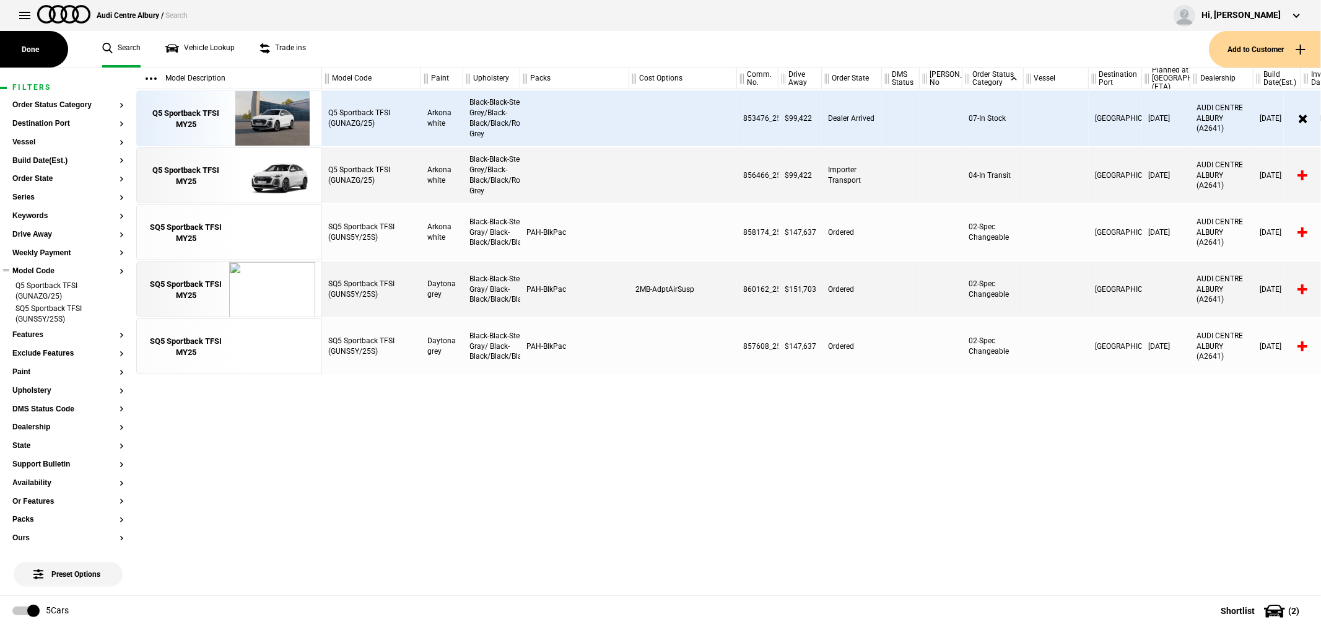
click at [110, 289] on li "Q5 Sportback TFSI (GUNAZG/25)" at bounding box center [67, 292] width 111 height 23
click at [110, 303] on li "SQ5 Sportback TFSI (GUNS5Y/25S)" at bounding box center [67, 314] width 111 height 23
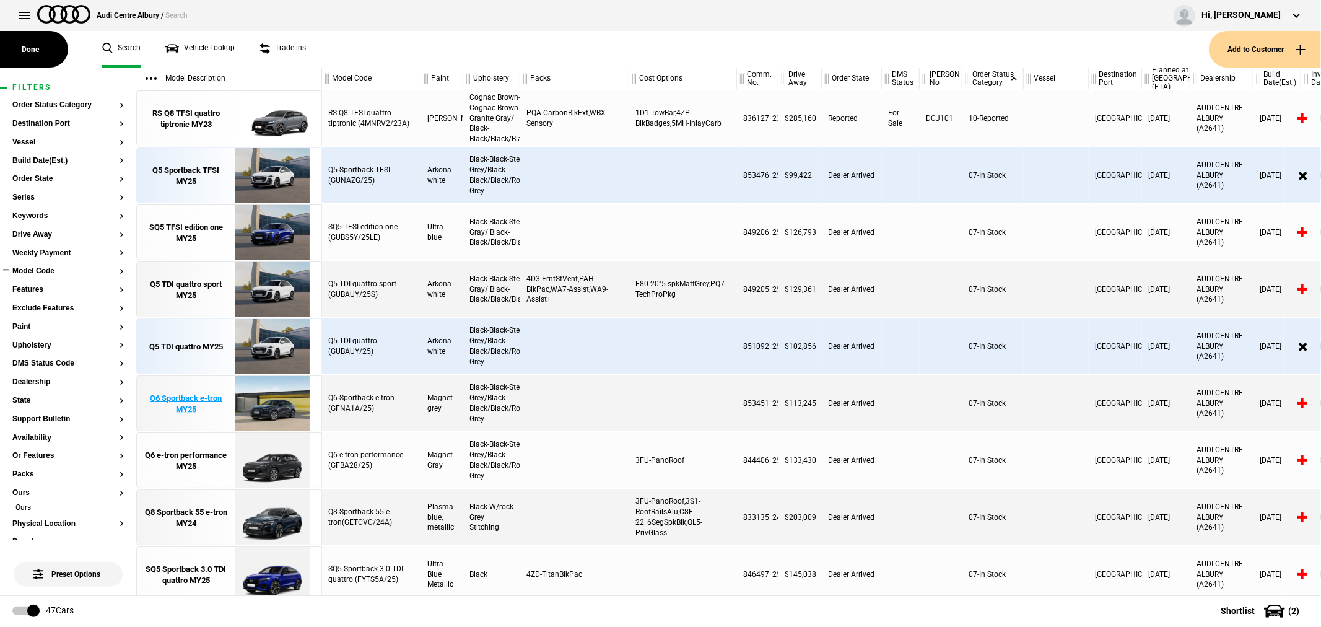
click at [178, 404] on div "Q6 Sportback e-tron MY25" at bounding box center [186, 404] width 86 height 22
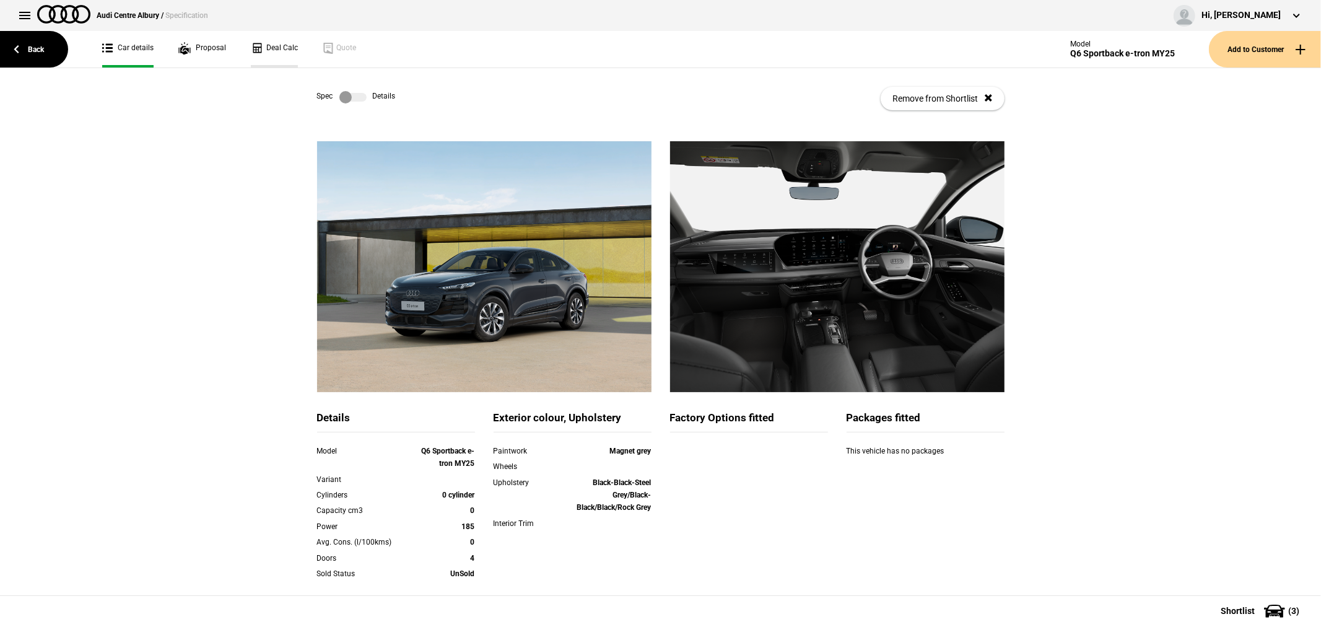
click at [266, 52] on link "Deal Calc" at bounding box center [274, 49] width 47 height 37
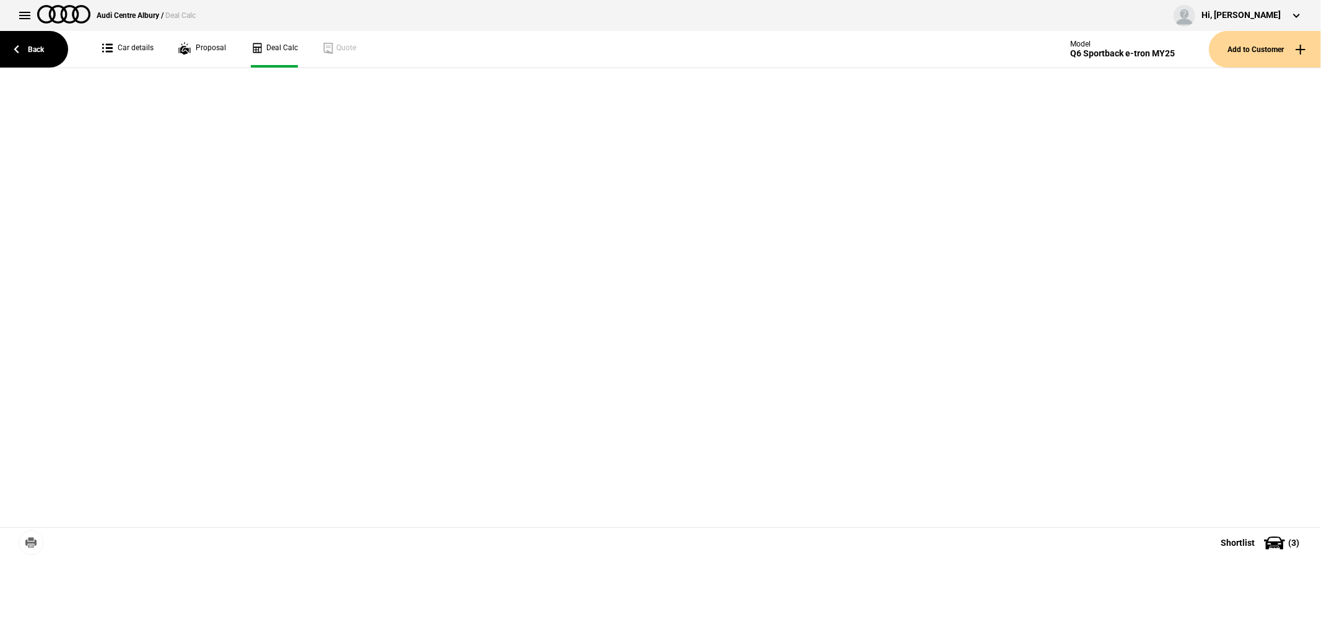
click at [202, 54] on link "Proposal" at bounding box center [202, 49] width 48 height 37
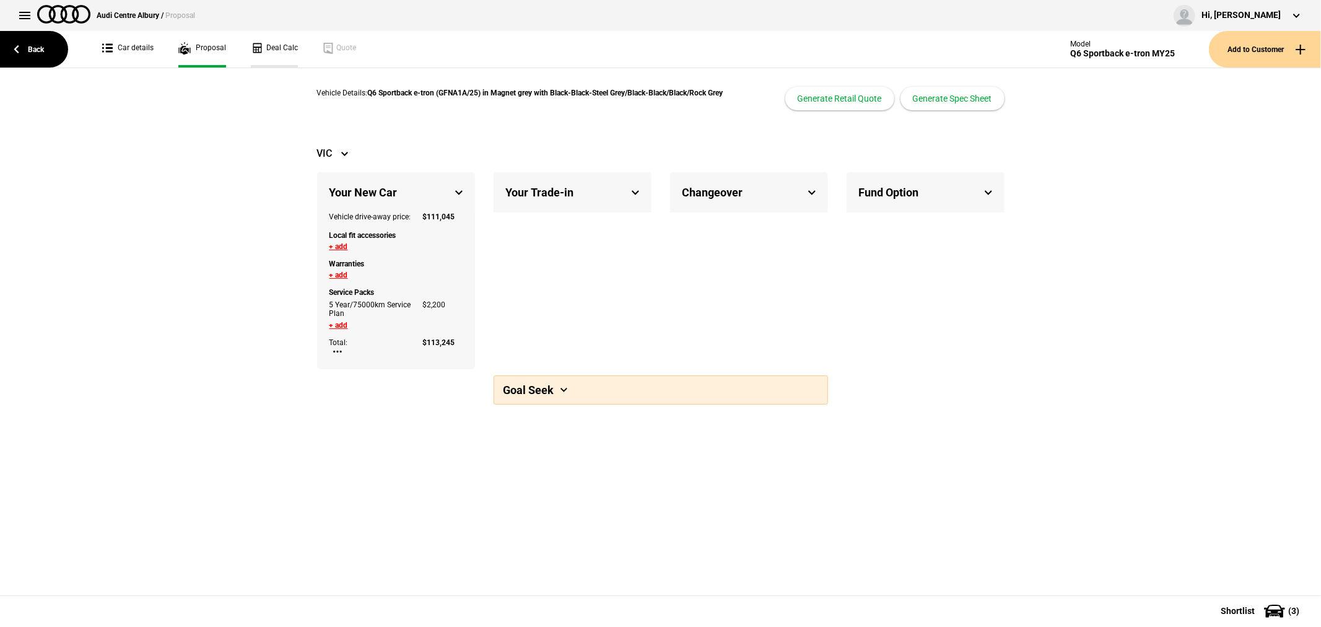
click at [287, 41] on link "Deal Calc" at bounding box center [274, 49] width 47 height 37
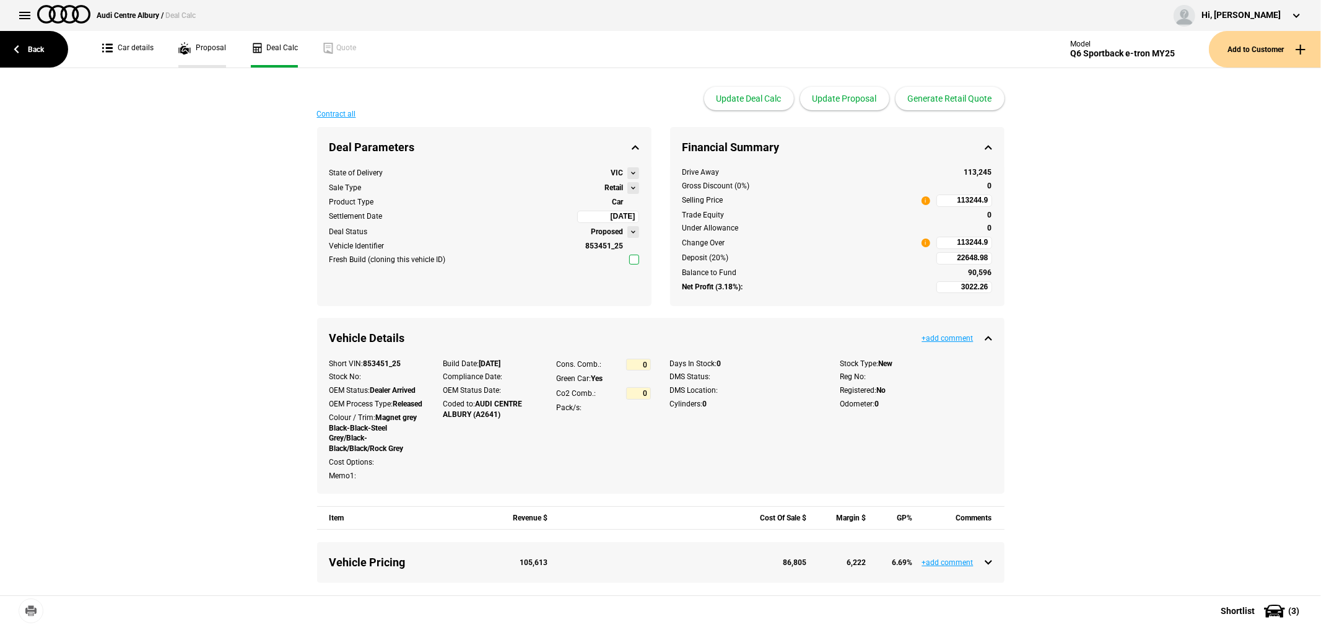
click at [202, 54] on link "Proposal" at bounding box center [202, 49] width 48 height 37
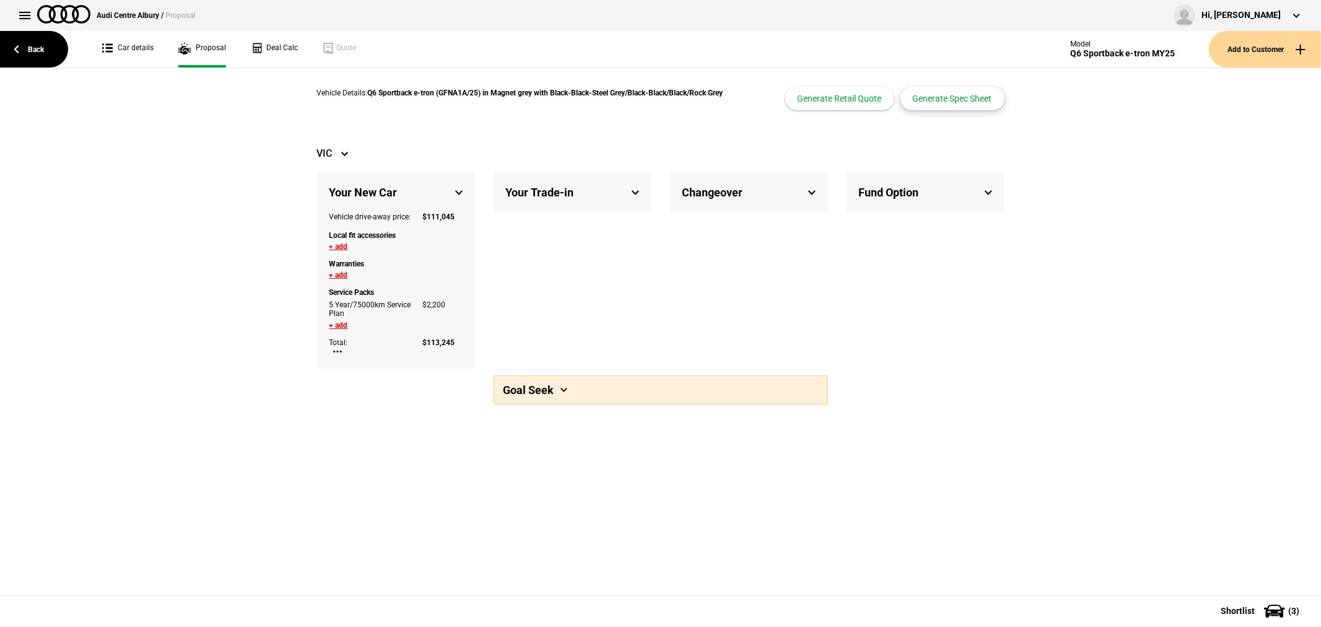
click at [946, 107] on button "Generate Spec Sheet" at bounding box center [952, 99] width 104 height 24
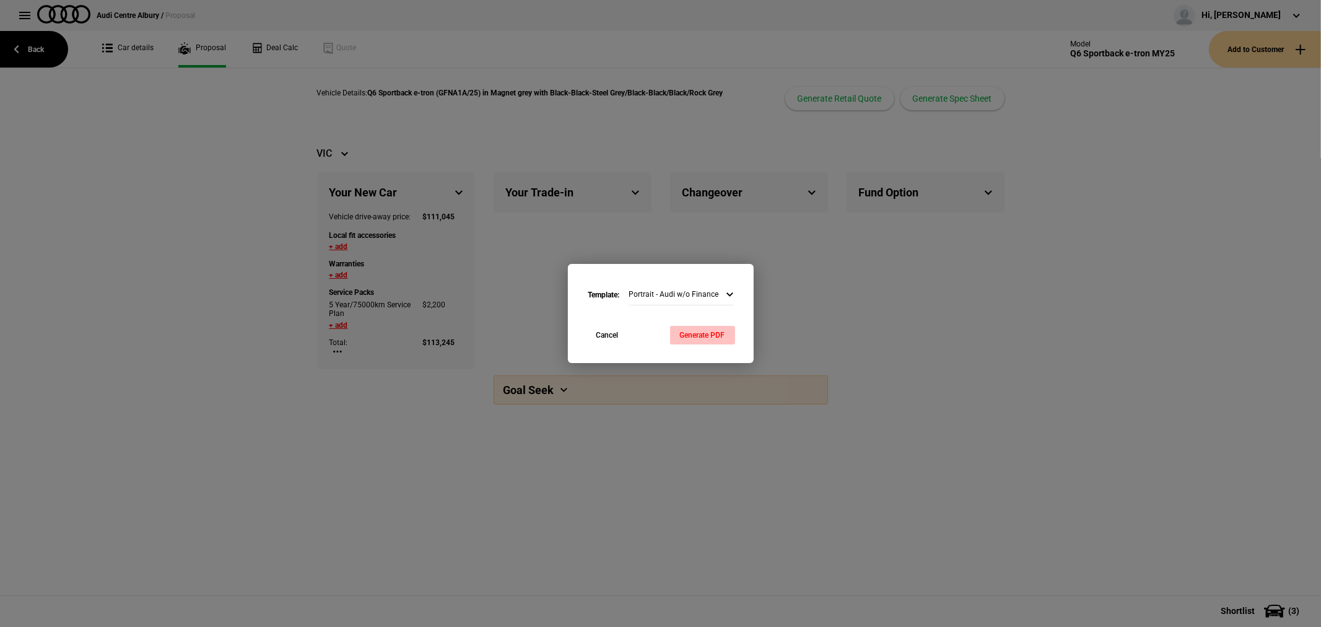
click at [700, 339] on button "Generate PDF" at bounding box center [702, 335] width 65 height 19
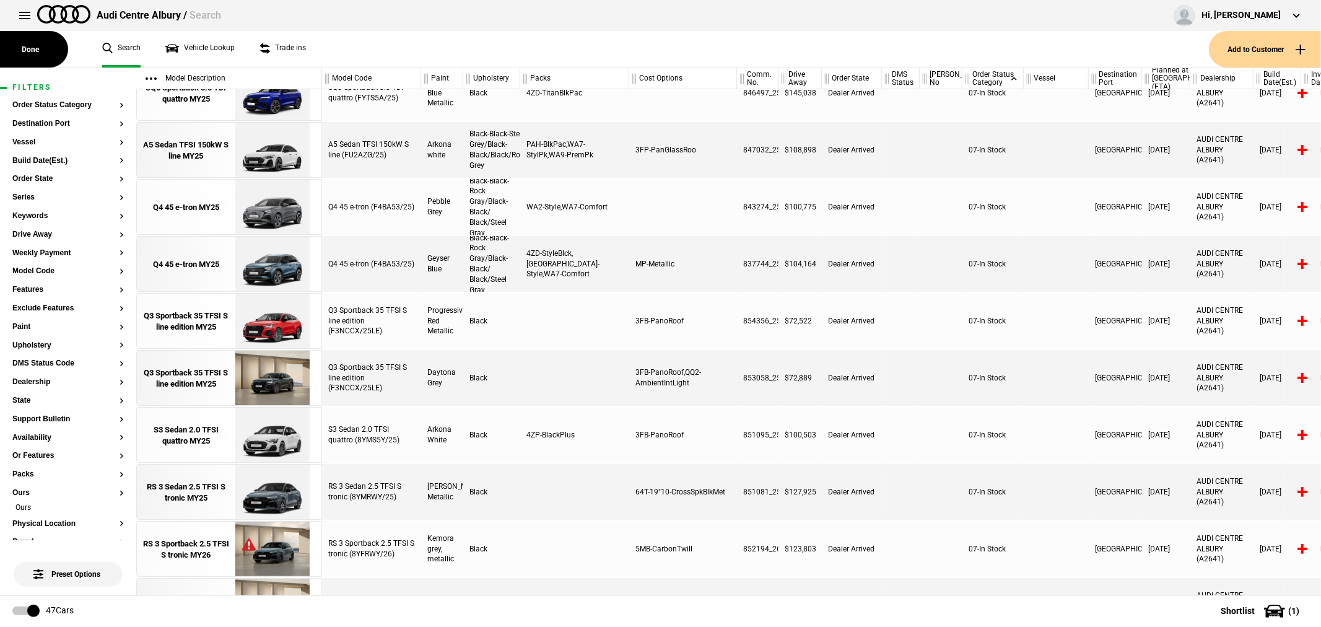
scroll to position [243, 0]
